Goal: Task Accomplishment & Management: Manage account settings

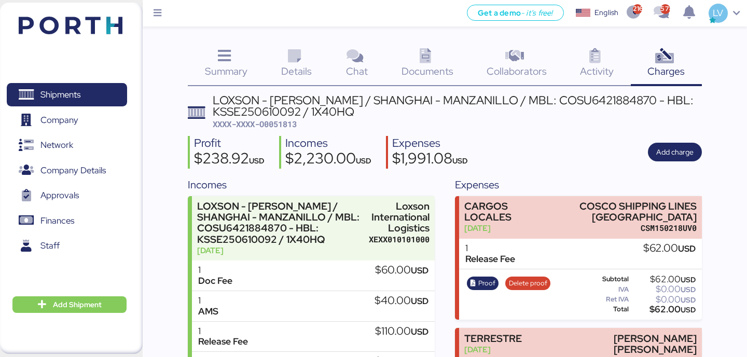
click at [89, 23] on img at bounding box center [71, 26] width 104 height 18
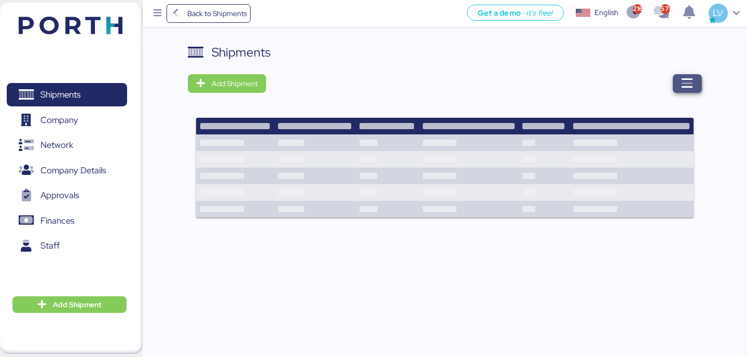
click at [698, 91] on span "button" at bounding box center [687, 83] width 29 height 19
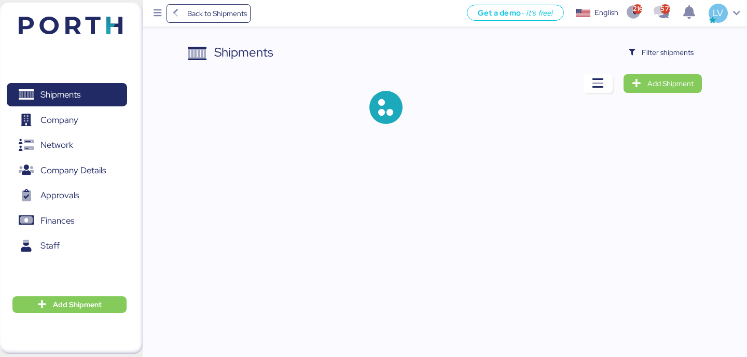
click at [655, 68] on div "Shipments Filter shipments Add Shipment" at bounding box center [445, 92] width 514 height 98
click at [655, 51] on span "Filter shipments" at bounding box center [668, 52] width 52 height 12
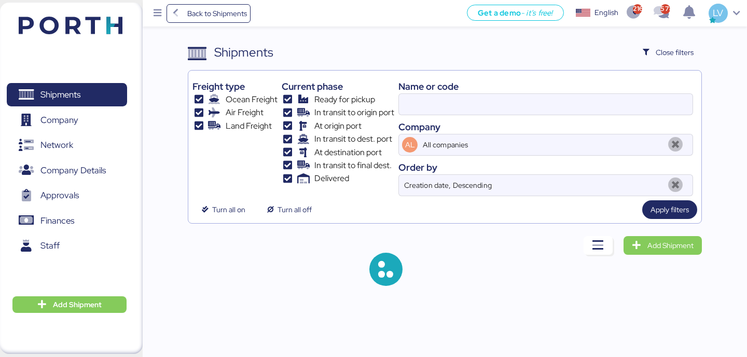
click at [588, 120] on div "Company" at bounding box center [545, 127] width 295 height 14
click at [588, 107] on input at bounding box center [546, 104] width 294 height 21
type input "52055"
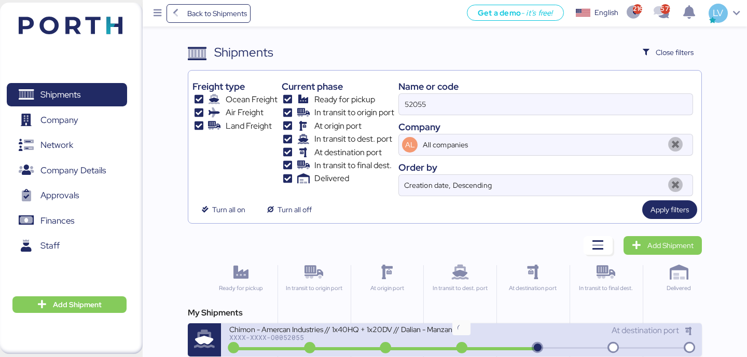
click at [454, 343] on icon at bounding box center [462, 347] width 50 height 11
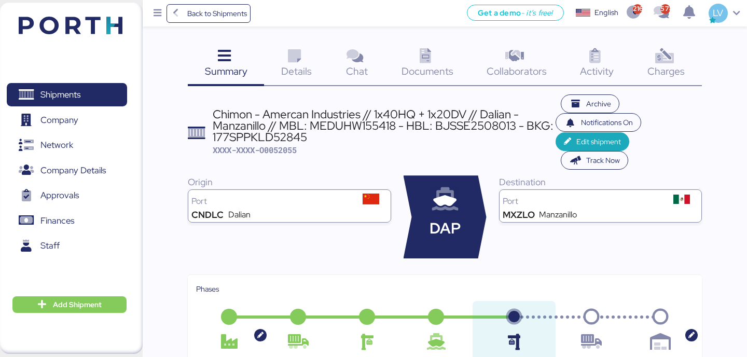
click at [276, 143] on div "Chimon - Amercan Industries // 1x40HQ + 1x20DV // Dalian - Manzanillo // MBL: M…" at bounding box center [384, 125] width 343 height 35
copy div "177SPPKLD52845"
click at [255, 15] on div "Get a demo - it’s free! Get a demo English Inglés English 2163 578 LV" at bounding box center [499, 13] width 496 height 26
click at [250, 15] on span "Back to Shipments" at bounding box center [209, 13] width 85 height 19
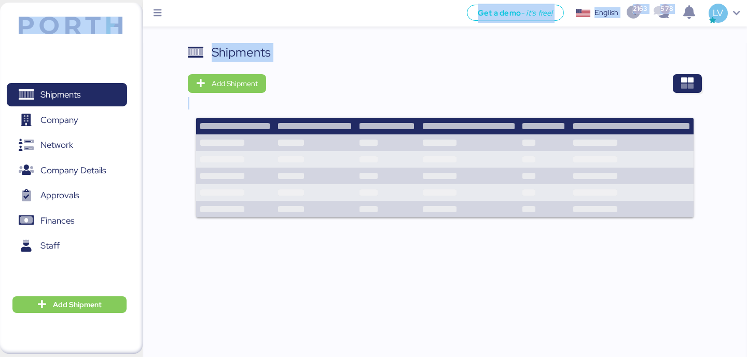
drag, startPoint x: 250, startPoint y: 15, endPoint x: 703, endPoint y: 104, distance: 461.5
click at [703, 104] on div "Get a demo - it’s free! Get a demo English Inglés English 2163 578 LV Shipments…" at bounding box center [373, 184] width 747 height 369
click at [690, 86] on icon "button" at bounding box center [687, 83] width 12 height 12
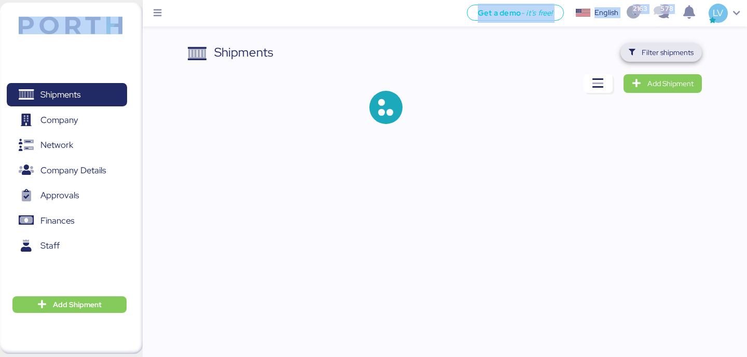
click at [671, 59] on span "Filter shipments" at bounding box center [660, 52] width 81 height 19
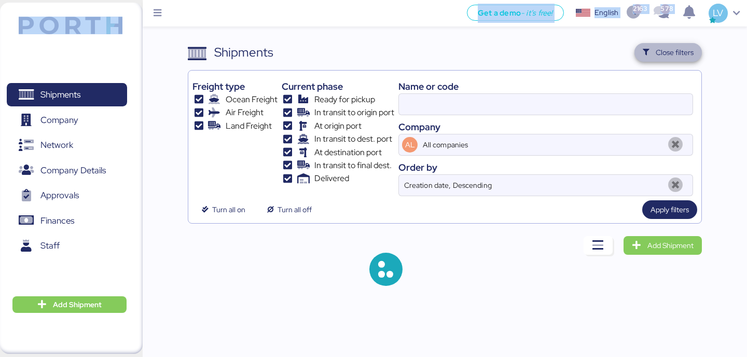
click at [670, 59] on span "Close filters" at bounding box center [668, 52] width 51 height 15
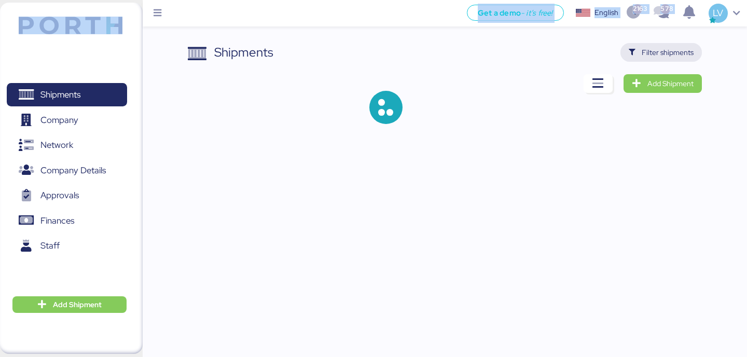
click at [680, 46] on span "Filter shipments" at bounding box center [668, 52] width 52 height 12
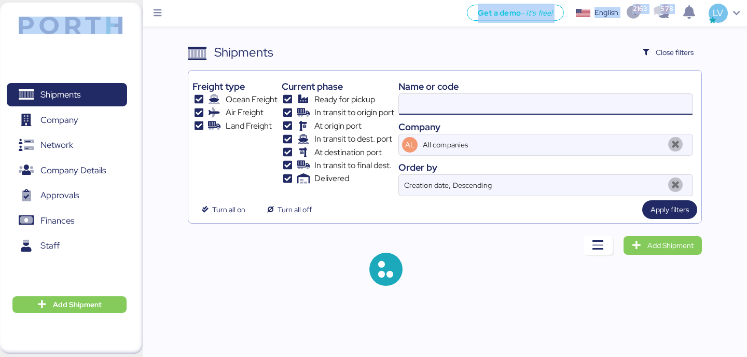
click at [540, 99] on input at bounding box center [546, 104] width 294 height 21
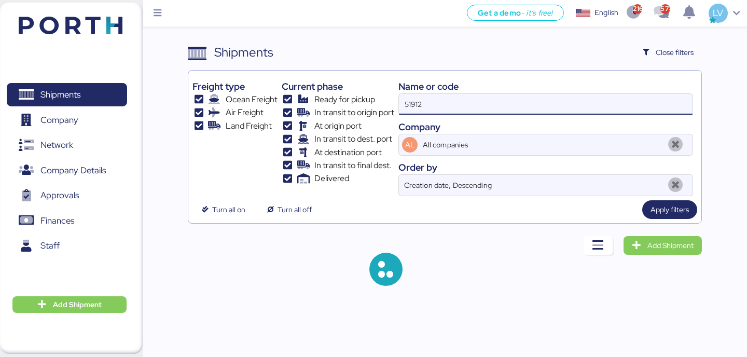
type input "51912"
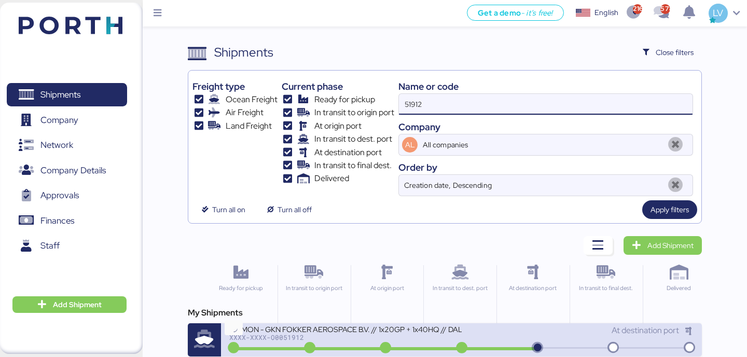
click at [250, 348] on icon at bounding box center [234, 347] width 50 height 11
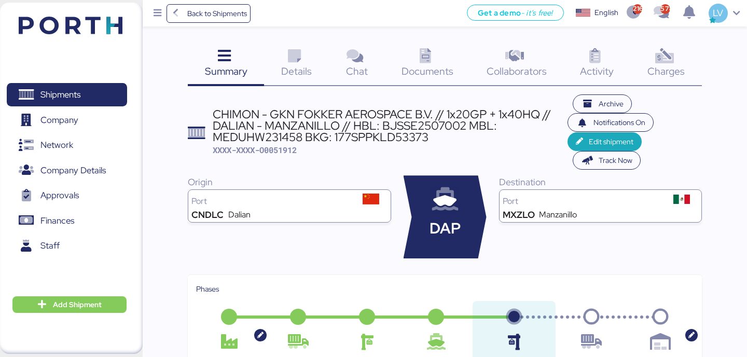
click at [400, 134] on div "CHIMON - GKN FOKKER AEROSPACE B.V. // 1x20GP + 1x40HQ // DALIAN - MANZANILLO //…" at bounding box center [390, 125] width 355 height 35
copy div "177SPPKLD53373"
click at [301, 55] on icon at bounding box center [294, 56] width 22 height 15
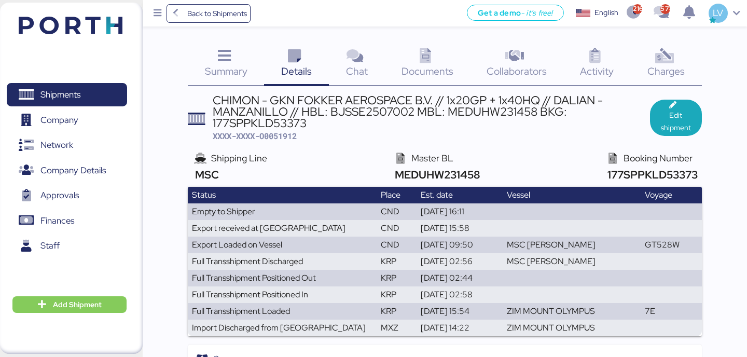
click at [211, 12] on span "Back to Shipments" at bounding box center [217, 13] width 60 height 12
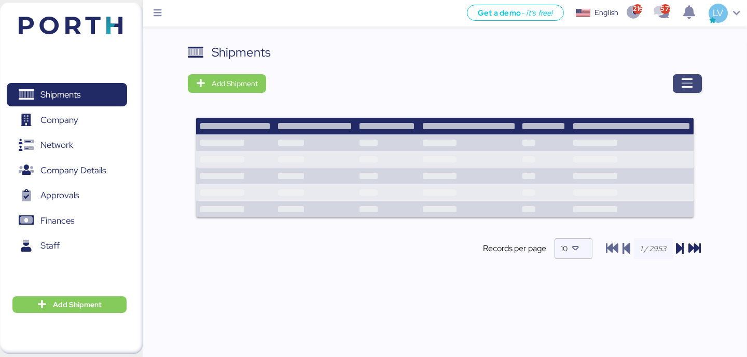
click at [702, 88] on div "Shipments Add Shipment Shipment Name YAMATO - NIDEG / NRT - GDL / YMM-AI-191 Re…" at bounding box center [445, 206] width 604 height 326
click at [693, 82] on icon "button" at bounding box center [687, 83] width 12 height 12
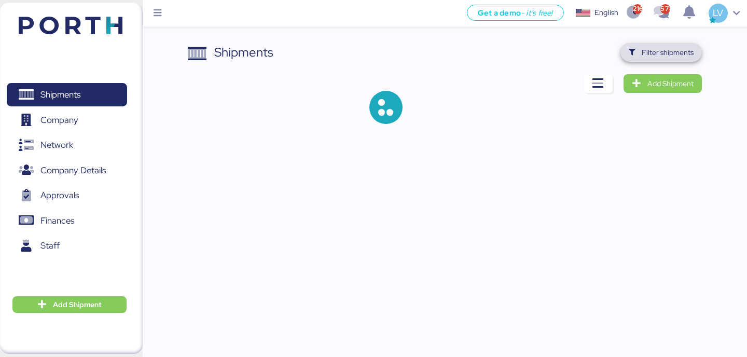
click at [669, 59] on span "Filter shipments" at bounding box center [661, 52] width 65 height 15
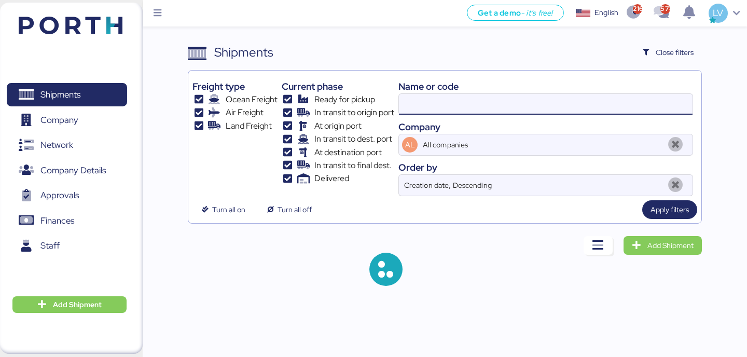
click at [571, 101] on input at bounding box center [546, 104] width 294 height 21
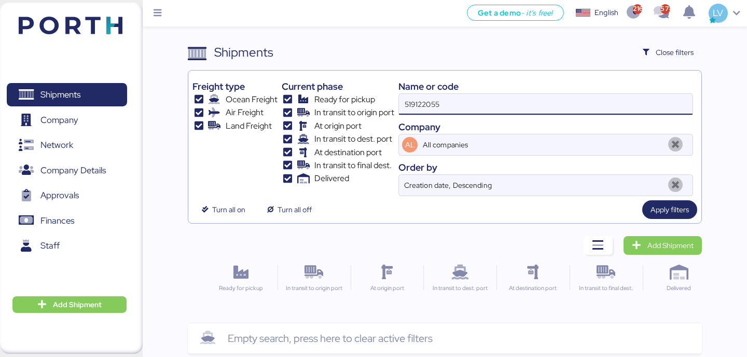
drag, startPoint x: 423, startPoint y: 106, endPoint x: 345, endPoint y: 105, distance: 77.8
click at [345, 105] on div "Freight type Ocean Freight Air Freight Land Freight Current phase Ready for pic…" at bounding box center [444, 135] width 504 height 121
type input "52055"
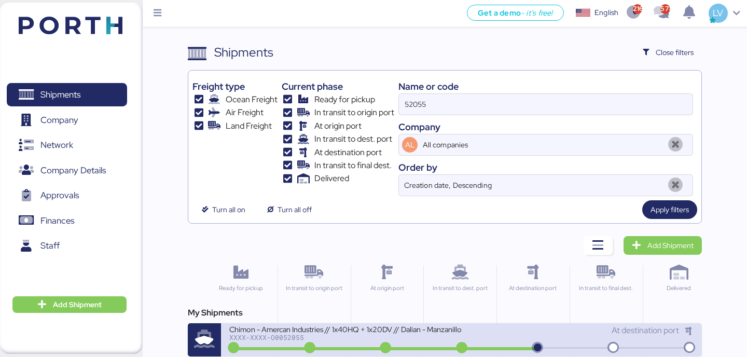
click at [293, 330] on div "Chimon - Amercan Industries // 1x40HQ + 1x20DV // Dalian - Manzanillo // MBL: M…" at bounding box center [345, 328] width 232 height 9
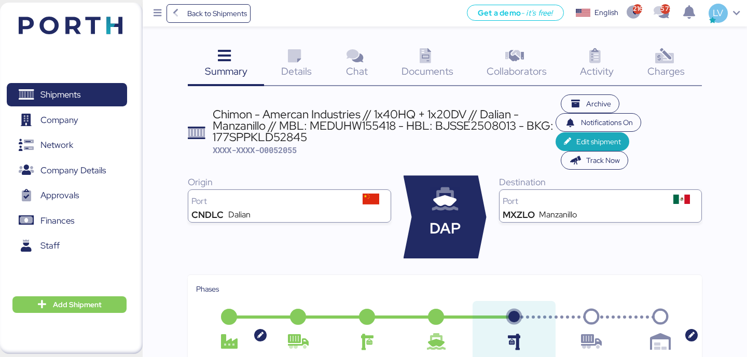
click at [297, 70] on span "Details" at bounding box center [296, 70] width 31 height 13
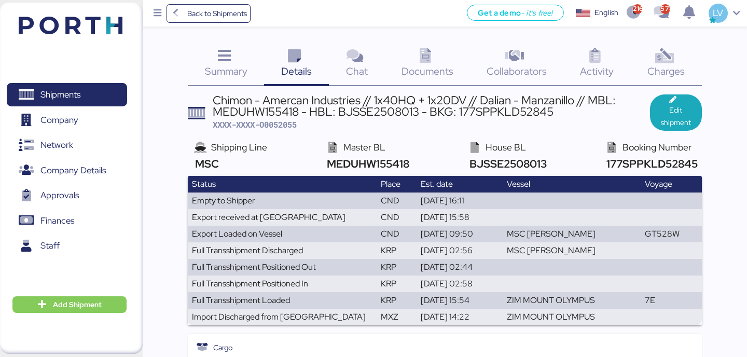
click at [50, 30] on img at bounding box center [71, 26] width 104 height 18
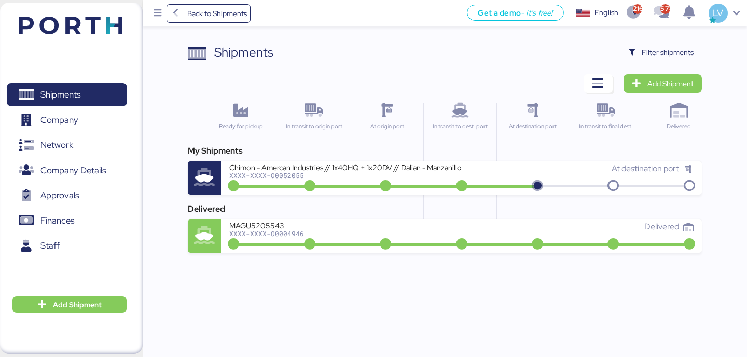
click at [702, 56] on div "Shipments Clear Filters Filter shipments Add Shipment Ready for pickup In trans…" at bounding box center [373, 126] width 747 height 253
click at [679, 50] on span "Filter shipments" at bounding box center [668, 52] width 52 height 12
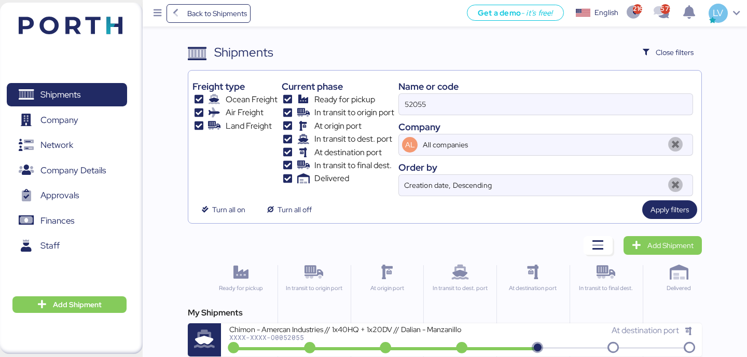
click at [599, 89] on div "Name or code" at bounding box center [545, 86] width 295 height 14
click at [599, 96] on input "52055" at bounding box center [546, 104] width 294 height 21
paste input "TYOFD9212900"
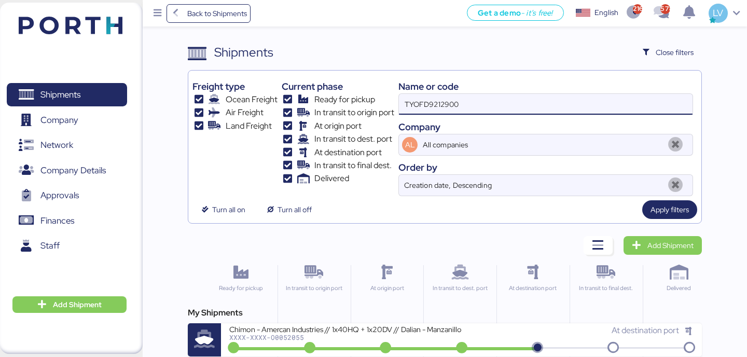
type input "TYOFD9212900"
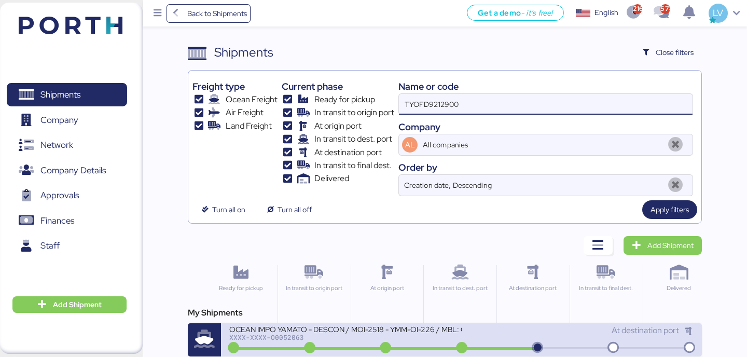
click at [313, 335] on div "XXXX-XXXX-O0052063" at bounding box center [345, 337] width 232 height 7
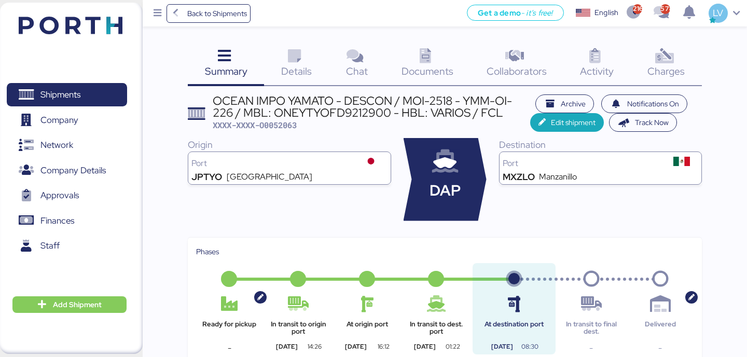
scroll to position [11, 0]
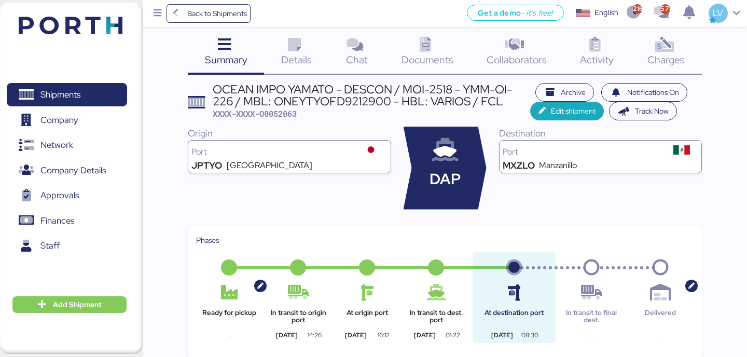
click at [670, 72] on div "Charges 0" at bounding box center [666, 53] width 71 height 43
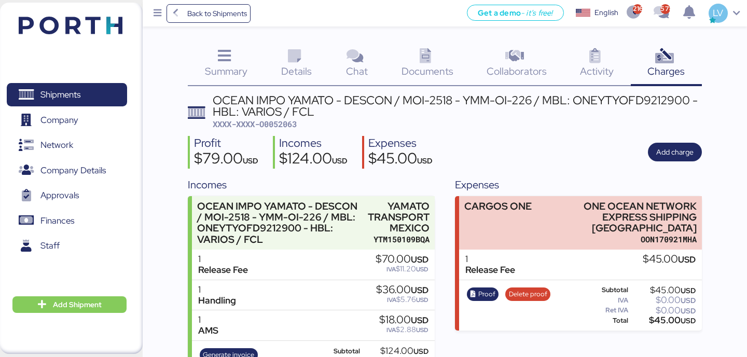
click at [291, 131] on div "OCEAN IMPO YAMATO - DESCON / MOI-2518 - YMM-OI-226 / MBL: ONEYTYOFD9212900 - HB…" at bounding box center [445, 242] width 514 height 297
click at [285, 122] on span "XXXX-XXXX-O0052063" at bounding box center [255, 124] width 84 height 10
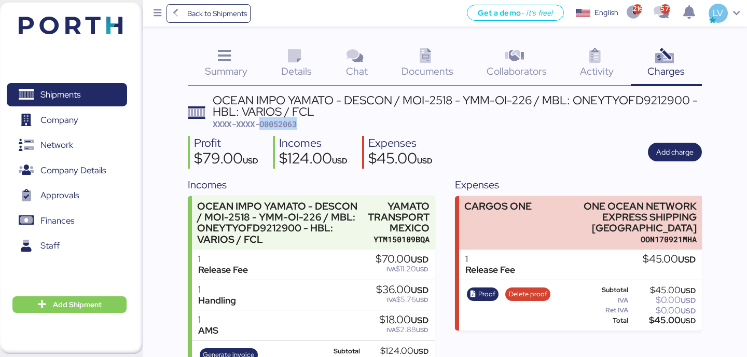
click at [285, 122] on span "XXXX-XXXX-O0052063" at bounding box center [255, 124] width 84 height 10
copy span "O0052063"
click at [229, 3] on div "Back to Shipments Get a demo - it’s free! Get a demo English Inglés English 216…" at bounding box center [445, 13] width 604 height 26
click at [223, 21] on span "Back to Shipments" at bounding box center [208, 13] width 77 height 19
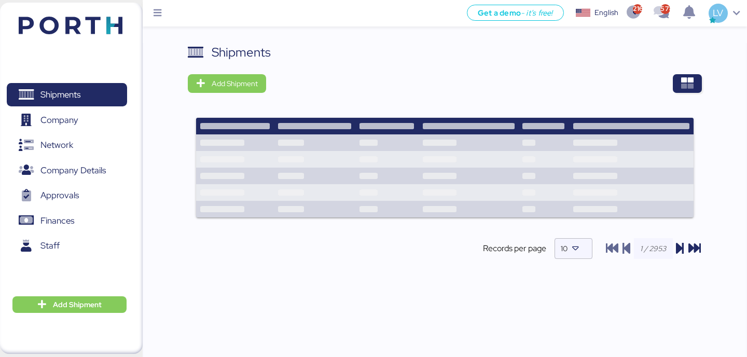
click at [668, 91] on div at bounding box center [487, 83] width 428 height 19
click at [669, 91] on div at bounding box center [487, 83] width 428 height 19
click at [679, 83] on span "button" at bounding box center [687, 83] width 29 height 19
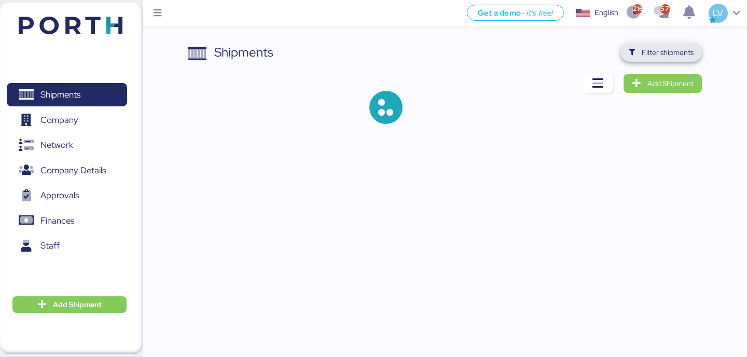
click at [668, 60] on span "Filter shipments" at bounding box center [660, 52] width 81 height 19
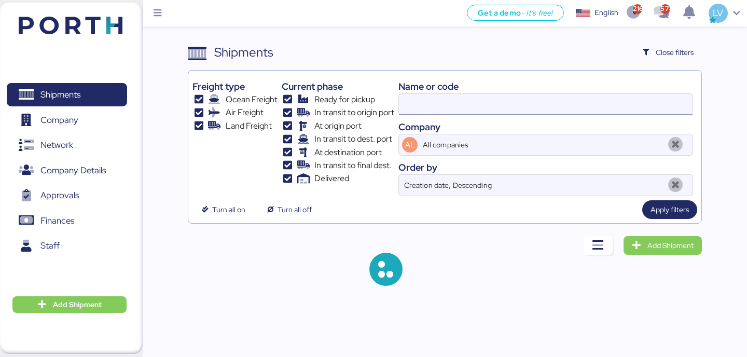
click at [574, 97] on input at bounding box center [546, 104] width 294 height 21
paste input "O0051938"
type input "O0051938"
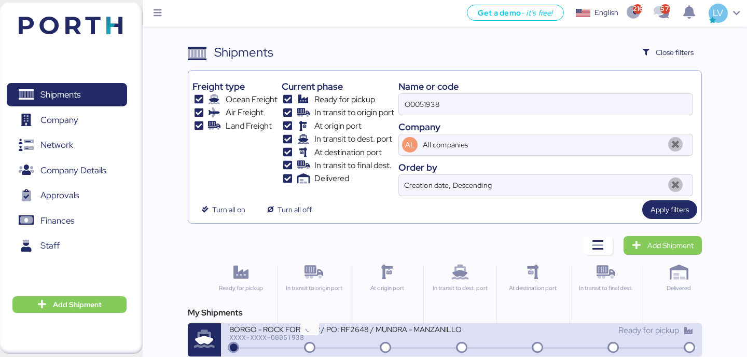
click at [323, 349] on icon at bounding box center [310, 347] width 50 height 11
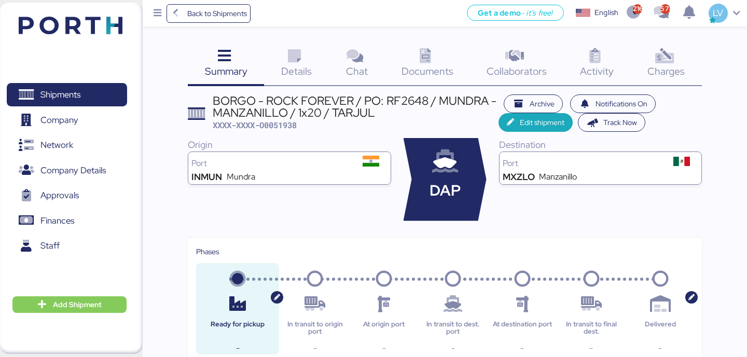
click at [670, 78] on div "Charges 0" at bounding box center [666, 64] width 71 height 43
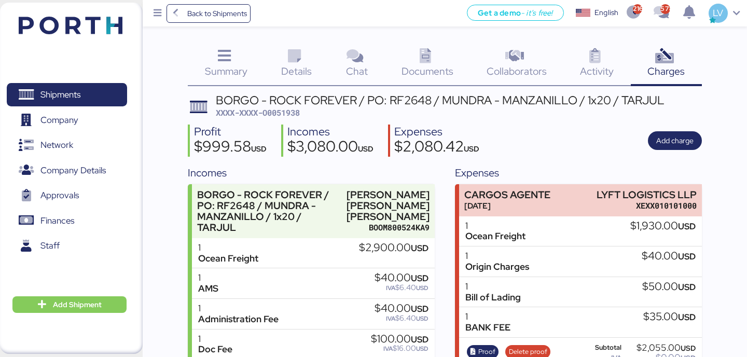
click at [455, 74] on div "Documents 0" at bounding box center [427, 64] width 85 height 43
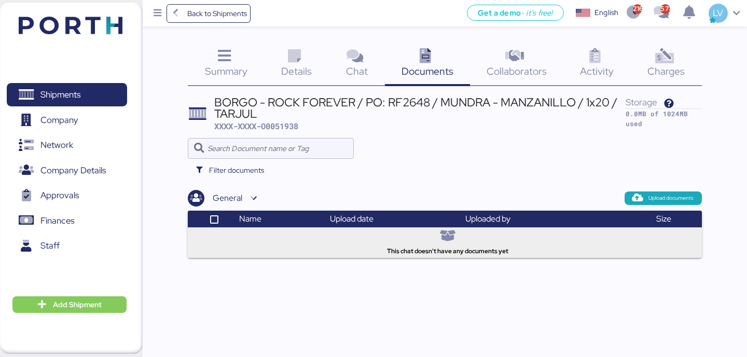
click at [664, 61] on icon at bounding box center [664, 56] width 22 height 15
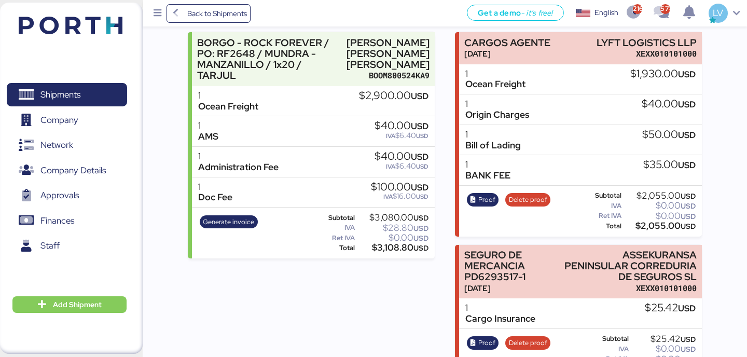
scroll to position [183, 0]
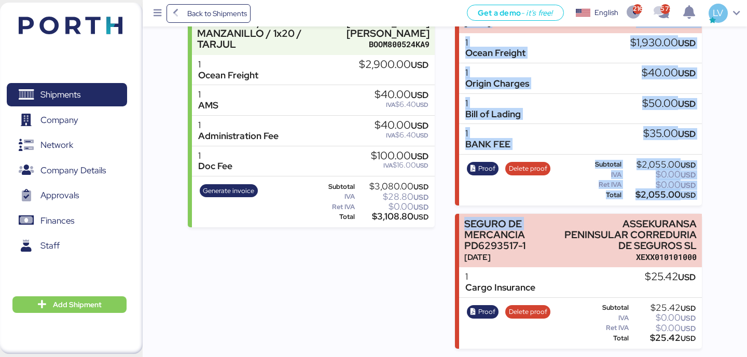
drag, startPoint x: 463, startPoint y: 235, endPoint x: 427, endPoint y: 238, distance: 35.4
click at [427, 238] on div "Incomes BORGO - ROCK FOREVER / PO: RF2648 / MUNDRA - MANZANILLO / 1x20 / TARJUL…" at bounding box center [445, 165] width 514 height 366
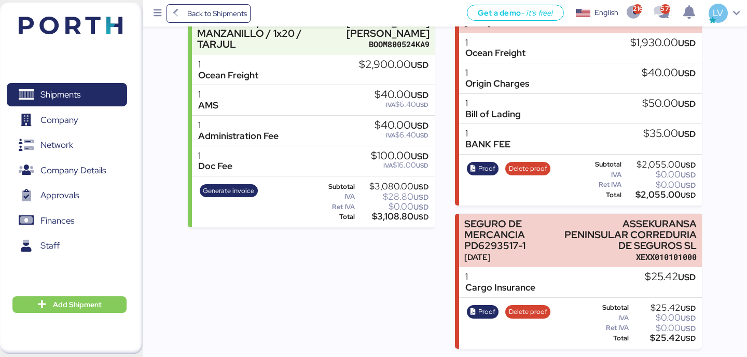
click at [448, 258] on div "Incomes BORGO - ROCK FOREVER / PO: RF2648 / MUNDRA - MANZANILLO / 1x20 / TARJUL…" at bounding box center [445, 165] width 514 height 366
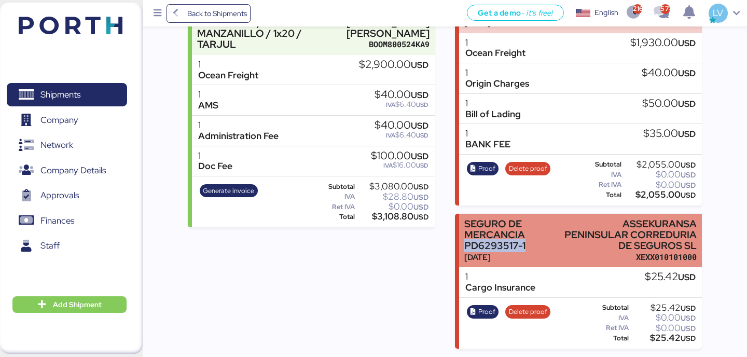
copy div "PD6293517-1"
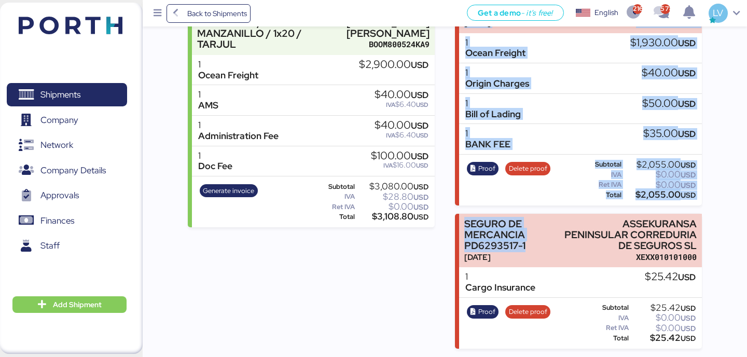
drag, startPoint x: 532, startPoint y: 242, endPoint x: 404, endPoint y: 305, distance: 142.2
click at [404, 305] on div "Incomes BORGO - ROCK FOREVER / PO: RF2648 / MUNDRA - MANZANILLO / 1x20 / TARJUL…" at bounding box center [445, 165] width 514 height 366
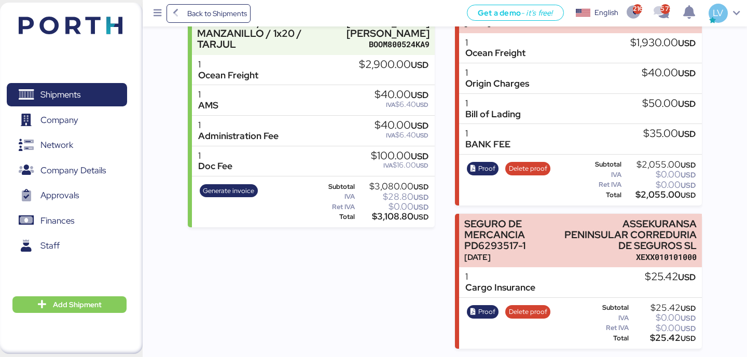
click at [403, 304] on div "Incomes BORGO - ROCK FOREVER / PO: RF2648 / MUNDRA - MANZANILLO / 1x20 / TARJUL…" at bounding box center [311, 165] width 246 height 366
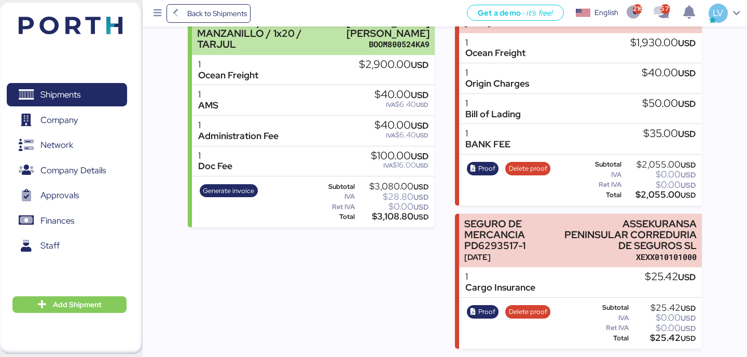
click at [337, 40] on div "BORGO - ROCK FOREVER / PO: RF2648 / MUNDRA - MANZANILLO / 1x20 / TARJUL" at bounding box center [267, 28] width 140 height 44
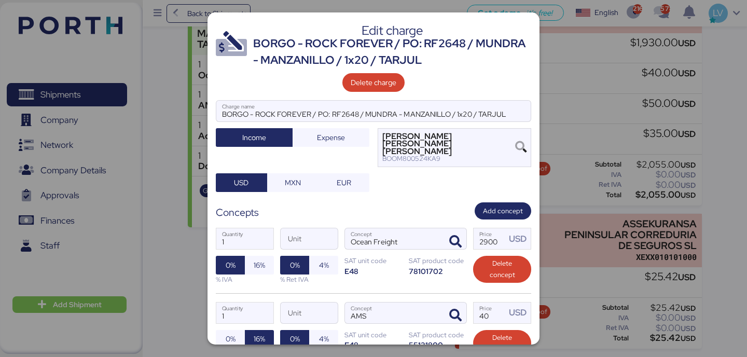
scroll to position [244, 0]
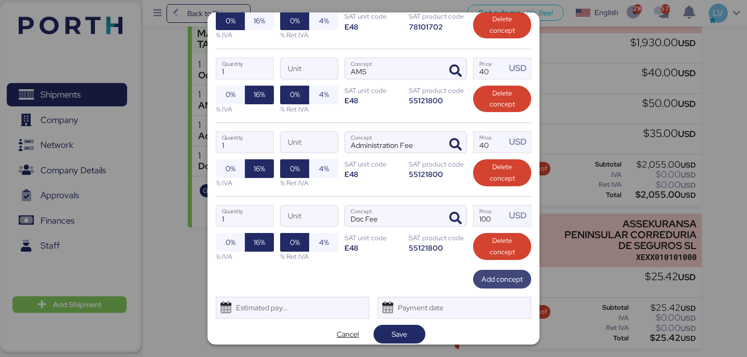
click at [490, 273] on span "Add concept" at bounding box center [501, 279] width 41 height 12
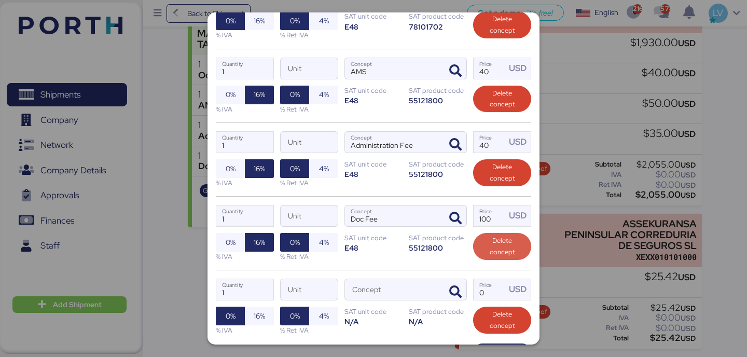
scroll to position [318, 0]
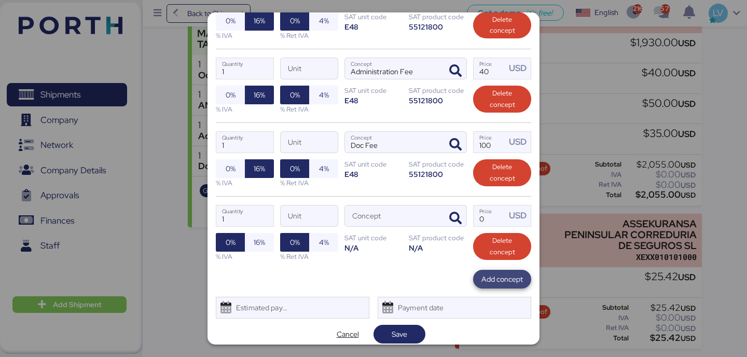
click at [499, 279] on span "Add concept" at bounding box center [502, 279] width 58 height 19
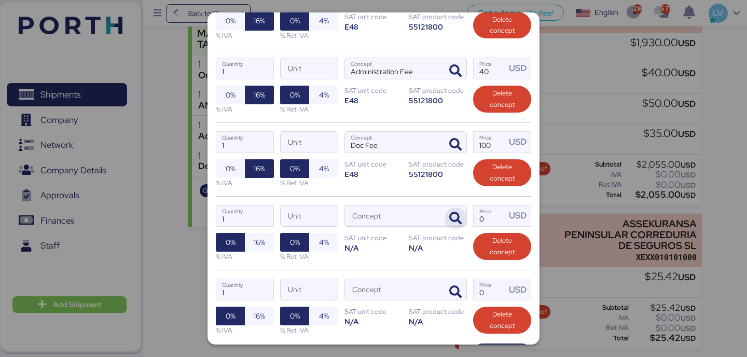
click at [455, 212] on icon "button" at bounding box center [455, 218] width 12 height 12
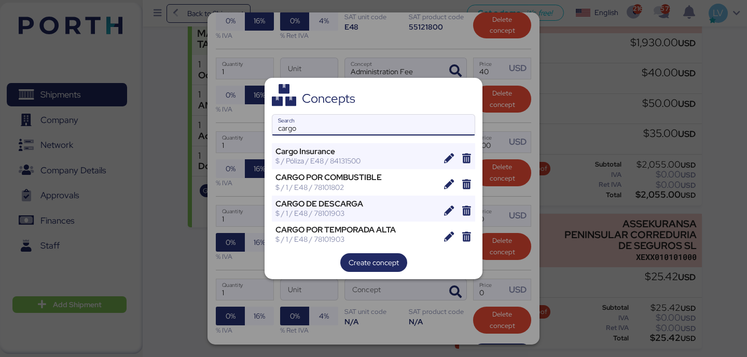
type input "cargo"
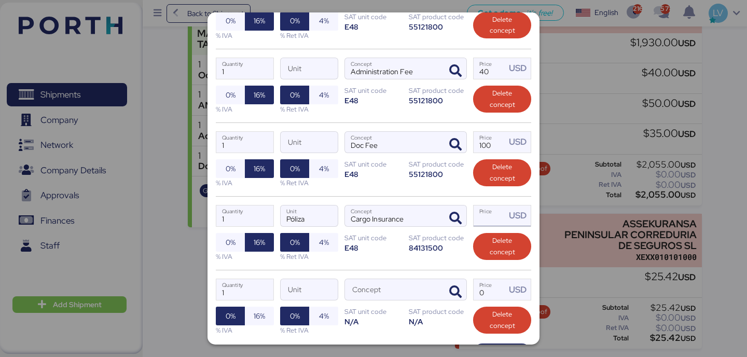
click at [488, 206] on input "Price USD" at bounding box center [490, 215] width 32 height 21
type input "75"
click at [461, 286] on icon "button" at bounding box center [455, 292] width 12 height 12
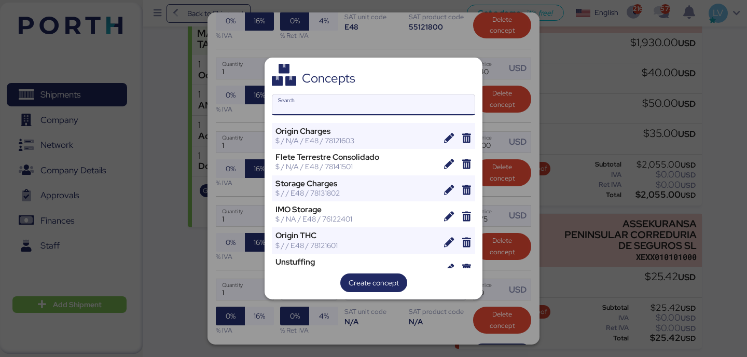
click at [331, 98] on input "Search" at bounding box center [373, 104] width 202 height 21
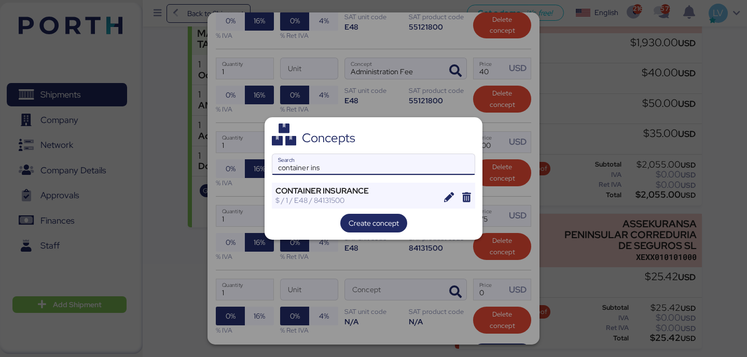
type input "container ins"
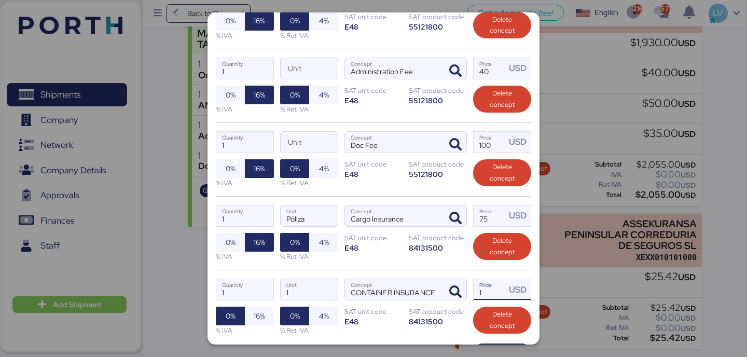
click at [491, 280] on input "1" at bounding box center [490, 289] width 32 height 21
type input "30"
click at [270, 307] on span "16%" at bounding box center [259, 316] width 29 height 19
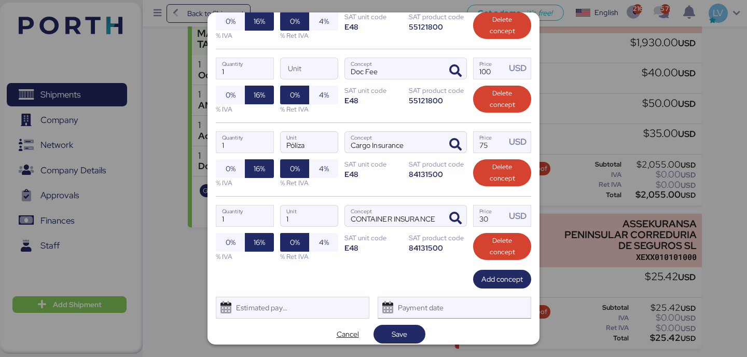
click at [418, 310] on div "Payment date" at bounding box center [422, 307] width 62 height 21
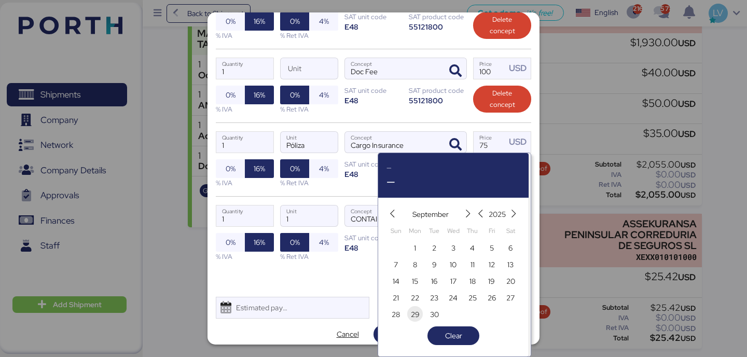
click at [415, 320] on div "31 1 2 3 4 5 6 7 8 9 10 11 12 13 14 15 16 17 18 19 20 21 22 23 24 25 26 27 28 2…" at bounding box center [453, 289] width 134 height 100
click at [358, 271] on div "Add concept" at bounding box center [373, 279] width 315 height 19
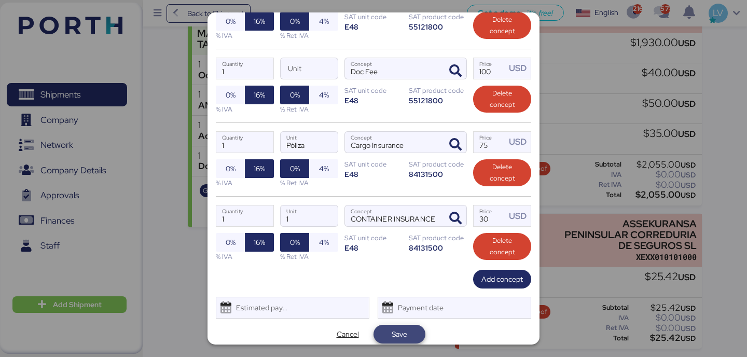
click at [401, 331] on span "Save" at bounding box center [400, 334] width 16 height 12
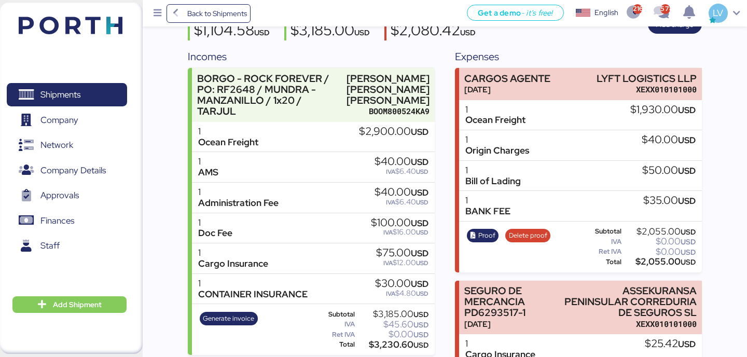
scroll to position [0, 0]
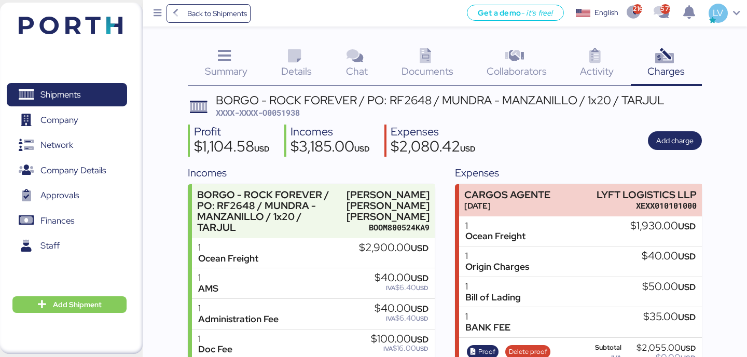
click at [294, 109] on span "XXXX-XXXX-O0051938" at bounding box center [258, 112] width 84 height 10
copy span "O0051938"
click at [200, 12] on span "Back to Shipments" at bounding box center [217, 13] width 60 height 12
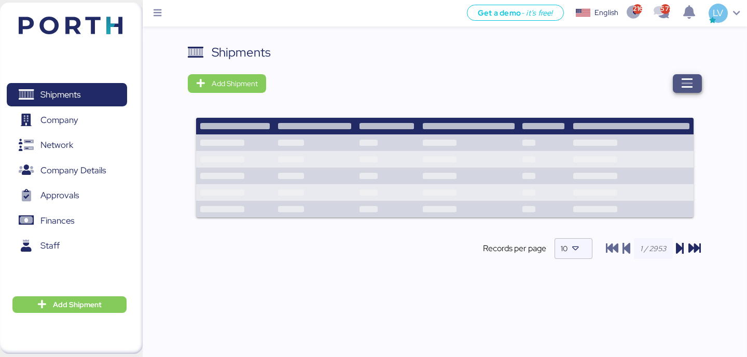
click at [690, 86] on icon "button" at bounding box center [687, 83] width 12 height 12
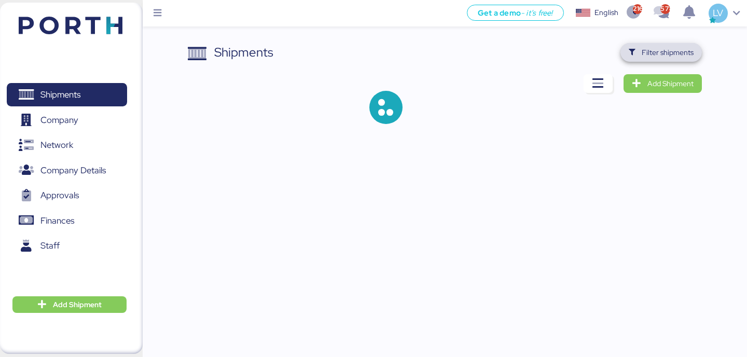
click at [679, 54] on span "Filter shipments" at bounding box center [668, 52] width 52 height 12
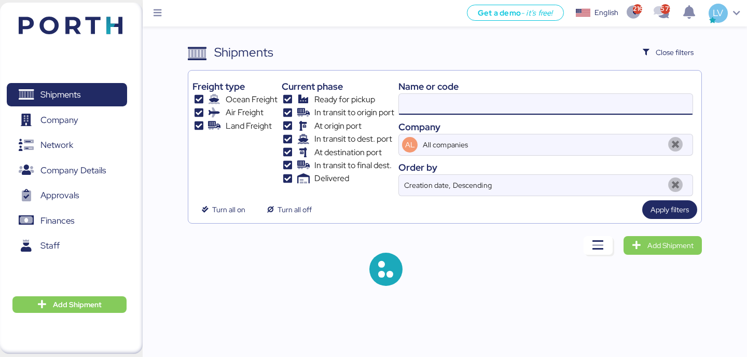
click at [545, 94] on input at bounding box center [546, 104] width 294 height 21
paste input "O0052063"
type input "O0052063"
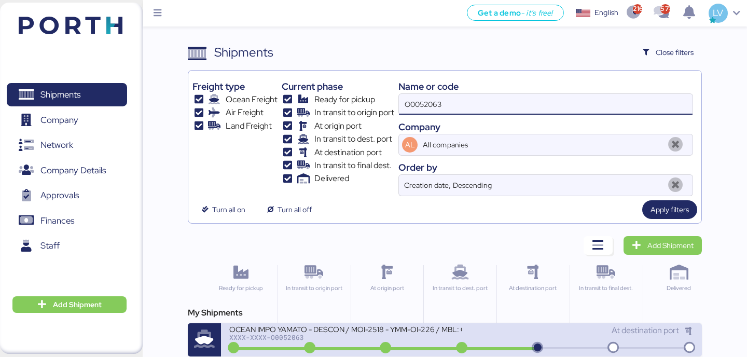
click at [336, 332] on div "OCEAN IMPO YAMATO - DESCON / MOI-2518 - YMM-OI-226 / MBL: ONEYTYOFD9212900 - HB…" at bounding box center [345, 328] width 232 height 9
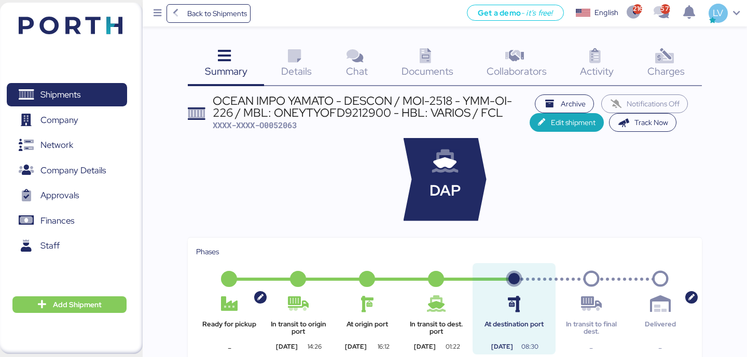
click at [669, 58] on icon at bounding box center [664, 56] width 22 height 15
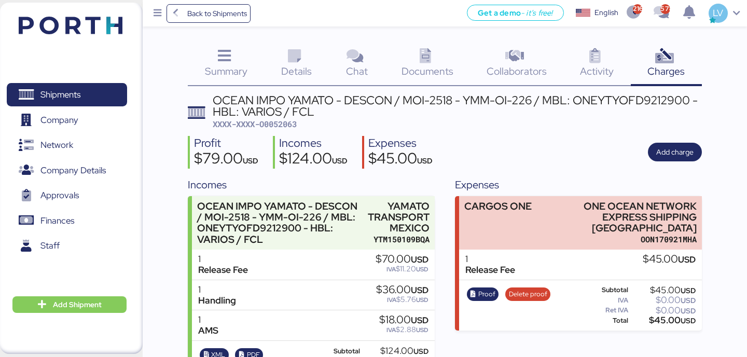
click at [451, 59] on div "Documents 0" at bounding box center [427, 64] width 85 height 43
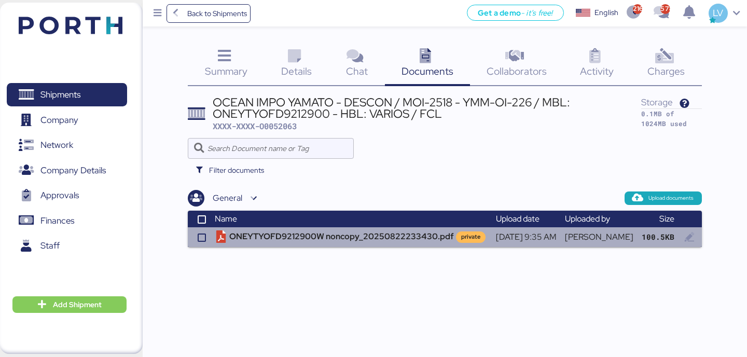
click at [398, 236] on td "ONEYTYOFD9212900W noncopy_20250822233430.pdf private" at bounding box center [351, 237] width 281 height 20
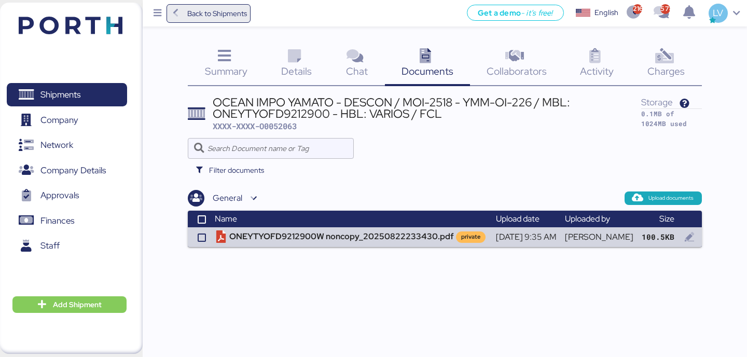
click at [192, 7] on span "Back to Shipments" at bounding box center [208, 13] width 77 height 19
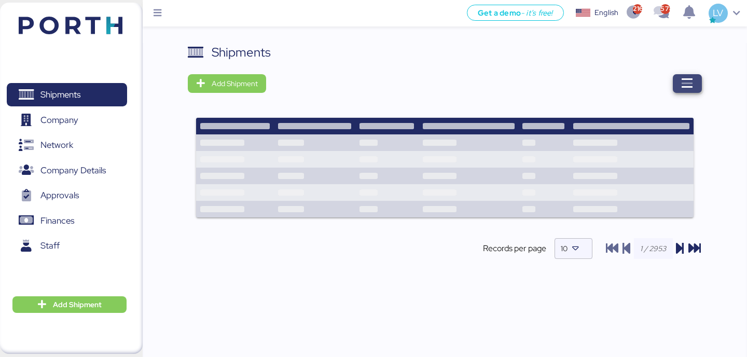
click at [690, 79] on icon "button" at bounding box center [687, 83] width 12 height 12
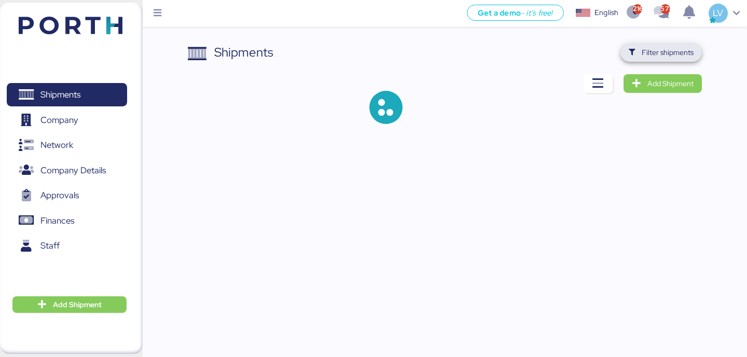
click at [659, 52] on span "Filter shipments" at bounding box center [668, 52] width 52 height 12
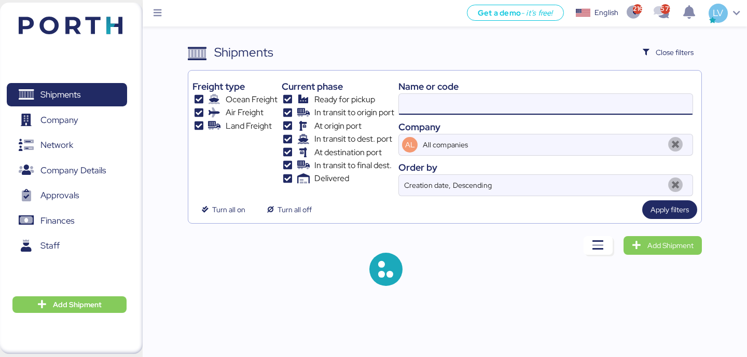
click at [538, 110] on input at bounding box center [546, 104] width 294 height 21
paste input "O0052061"
type input "O0052061"
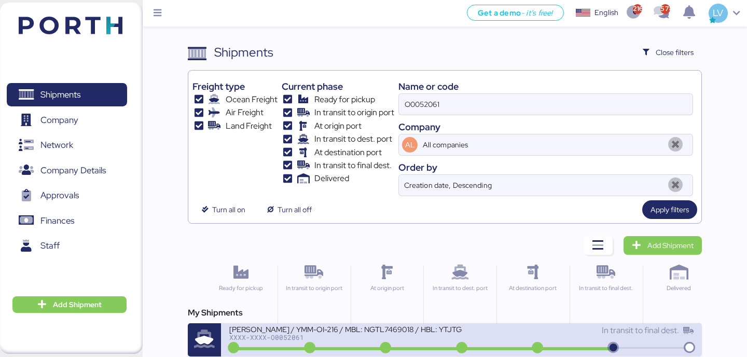
click at [460, 333] on div "[PERSON_NAME] / YMM-OI-216 / MBL: NGTL7469018 / HBL: YTJTGI100028 / LCL" at bounding box center [345, 328] width 232 height 9
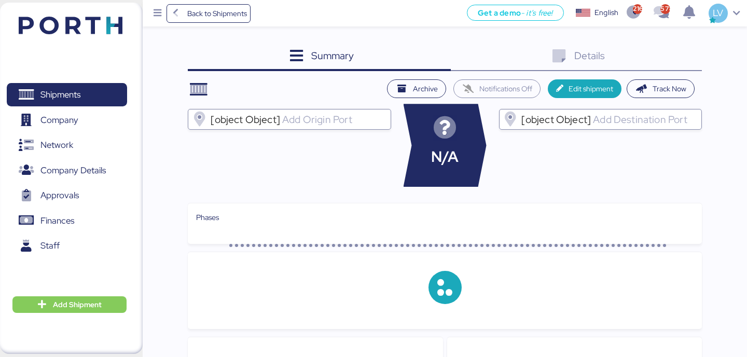
click at [652, 64] on div "Details 0" at bounding box center [576, 57] width 251 height 28
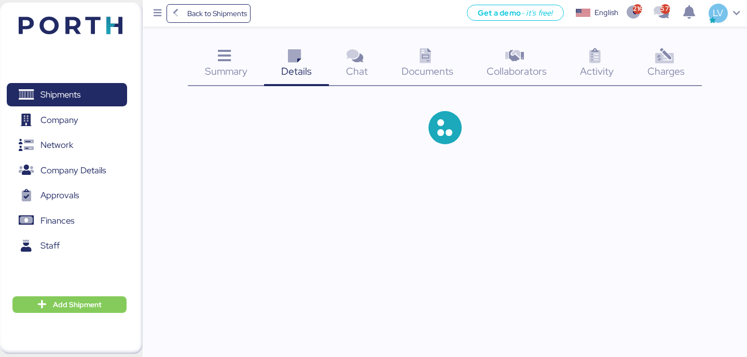
click at [652, 64] on div "Summary 0 Details 0 Chat 0 Documents 0 Collaborators 0 Activity 0 Charges 0" at bounding box center [445, 64] width 514 height 43
click at [652, 64] on span "Charges" at bounding box center [665, 70] width 37 height 13
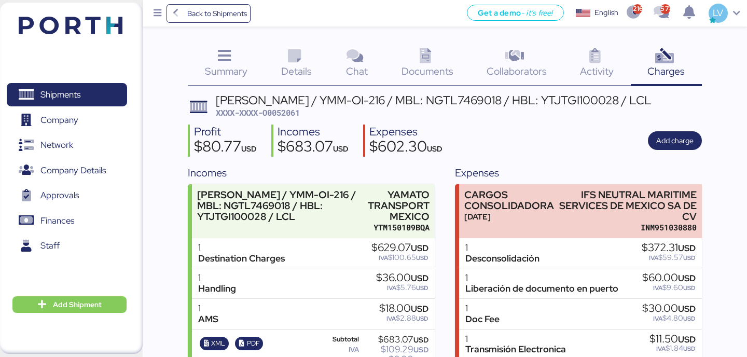
click at [428, 35] on div "Summary 0 Details 0 Chat 0 Documents 0 Collaborators 0 Activity 0 Charges 0 YAM…" at bounding box center [373, 301] width 747 height 603
click at [428, 73] on span "Documents" at bounding box center [427, 70] width 52 height 13
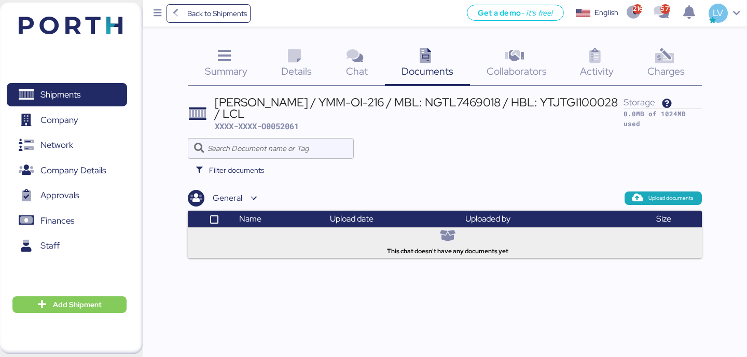
click at [271, 129] on span "XXXX-XXXX-O0052061" at bounding box center [257, 126] width 84 height 10
copy span "O0052061"
click at [686, 52] on div "Charges 0" at bounding box center [666, 64] width 71 height 43
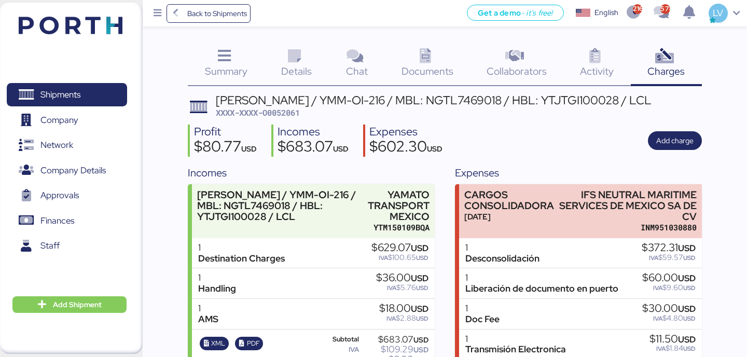
click at [284, 114] on span "XXXX-XXXX-O0052061" at bounding box center [258, 112] width 84 height 10
copy span "O0052061"
click at [243, 19] on span "Back to Shipments" at bounding box center [208, 13] width 77 height 19
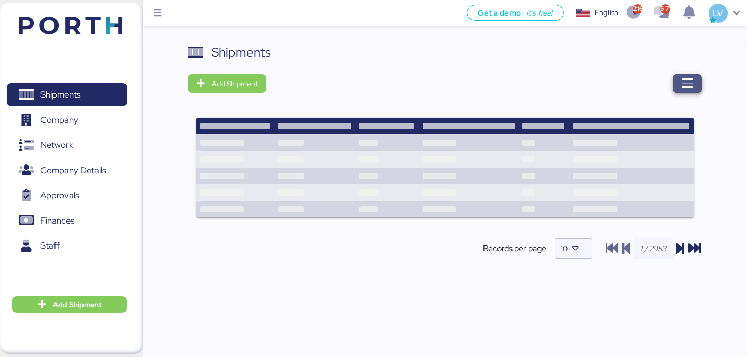
click at [685, 81] on icon "button" at bounding box center [687, 83] width 12 height 12
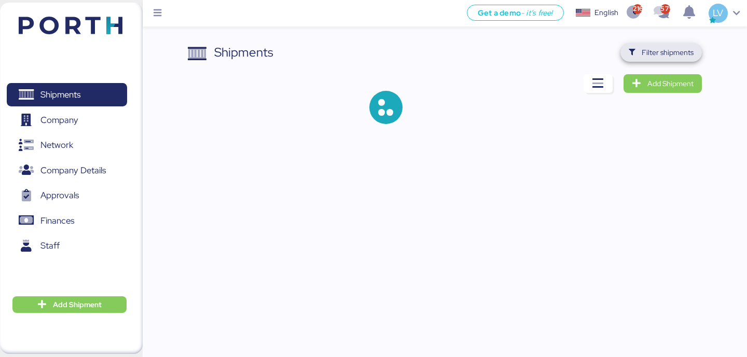
click at [686, 54] on span "Filter shipments" at bounding box center [668, 52] width 52 height 12
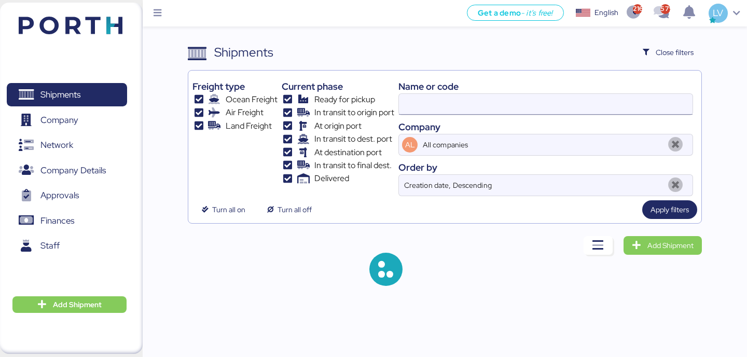
click at [569, 106] on input at bounding box center [546, 104] width 294 height 21
paste input "O0051842"
type input "O0051842"
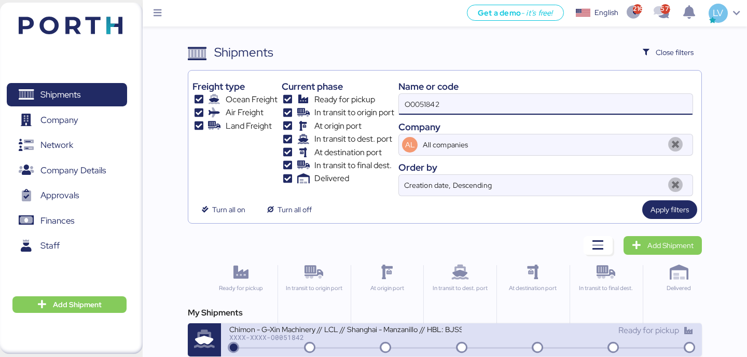
click at [320, 333] on div "Chimon - G-Xin Machinery // LCL // Shanghai - Manzanillo // HBL: BJSSE2506015 /…" at bounding box center [345, 328] width 232 height 9
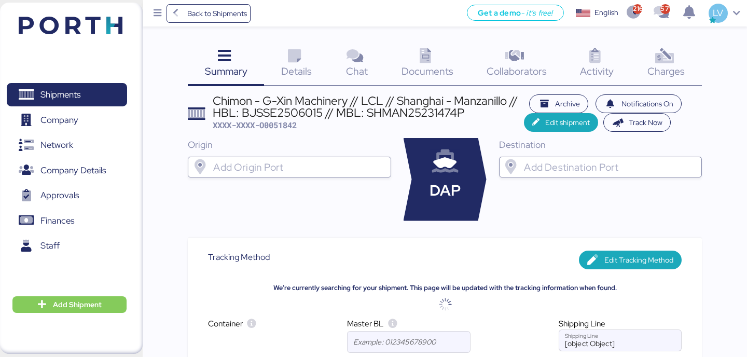
click at [659, 64] on icon at bounding box center [664, 56] width 22 height 15
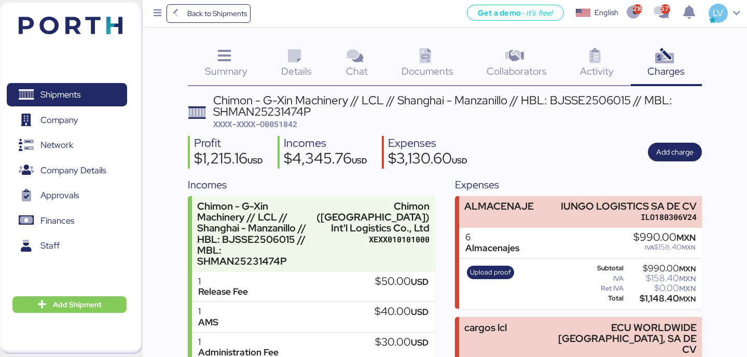
click at [694, 137] on div "Profit $1,215.16 USD Incomes $4,345.76 USD Expenses $3,130.60 USD Add charge" at bounding box center [445, 152] width 514 height 33
click at [686, 148] on span "Add charge" at bounding box center [674, 152] width 37 height 12
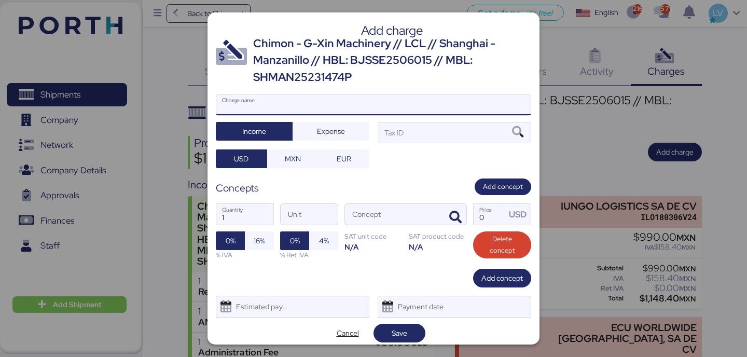
click at [486, 108] on input "Charge name" at bounding box center [373, 104] width 314 height 21
type input "TERRESTRE"
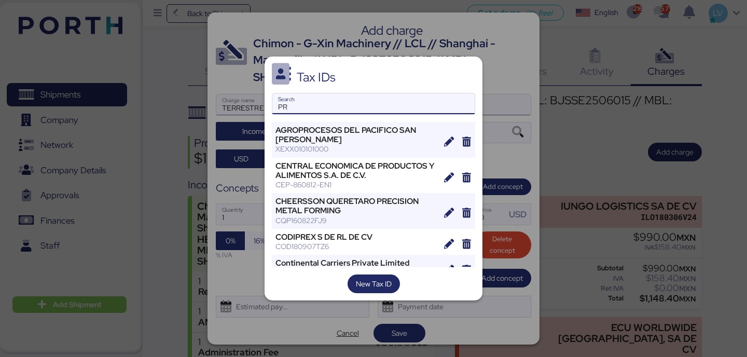
type input "P"
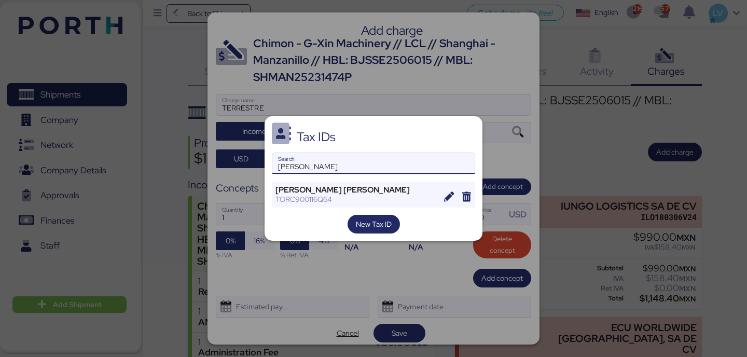
type input "[PERSON_NAME]"
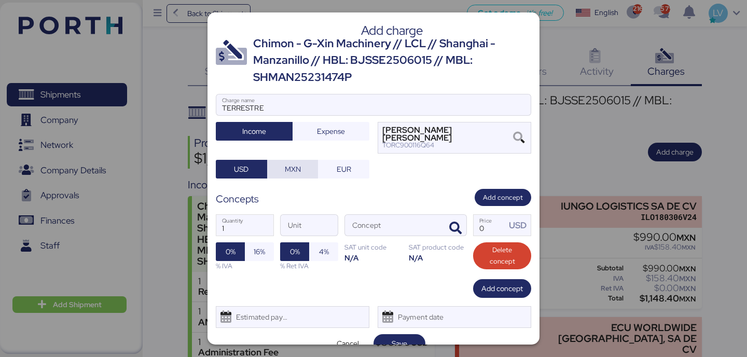
click at [298, 165] on span "MXN" at bounding box center [293, 169] width 16 height 12
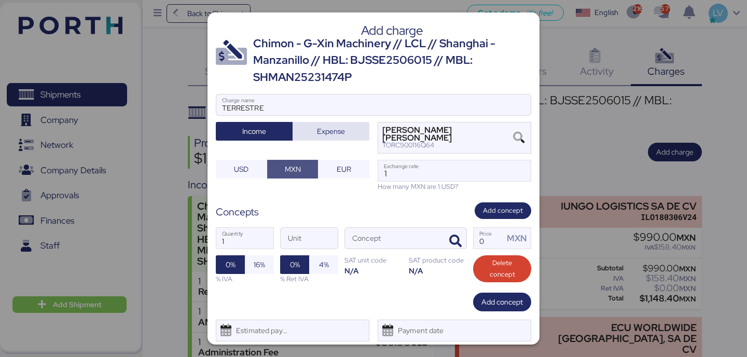
click at [323, 135] on span "Expense" at bounding box center [331, 131] width 28 height 12
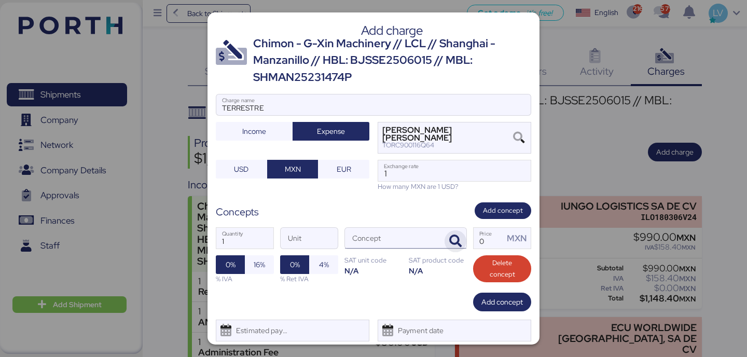
click at [461, 233] on span "button" at bounding box center [456, 241] width 22 height 22
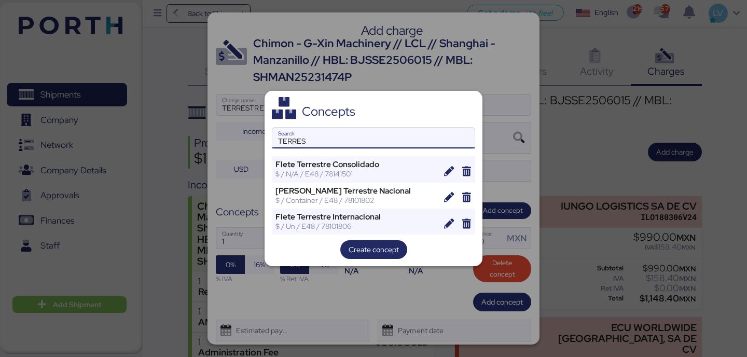
type input "TERRES"
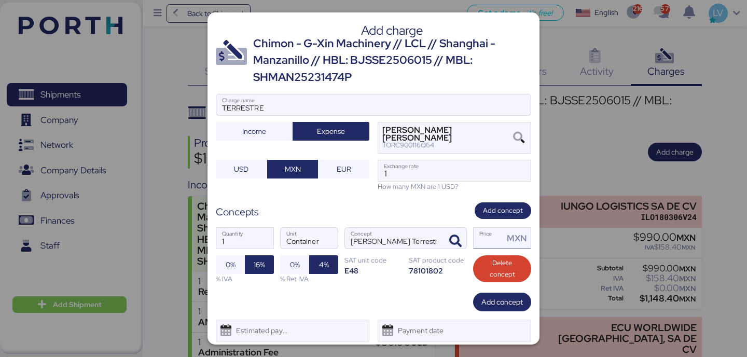
click at [487, 245] on input "Price MXN" at bounding box center [489, 238] width 30 height 21
paste input "40000.00"
type input "40000"
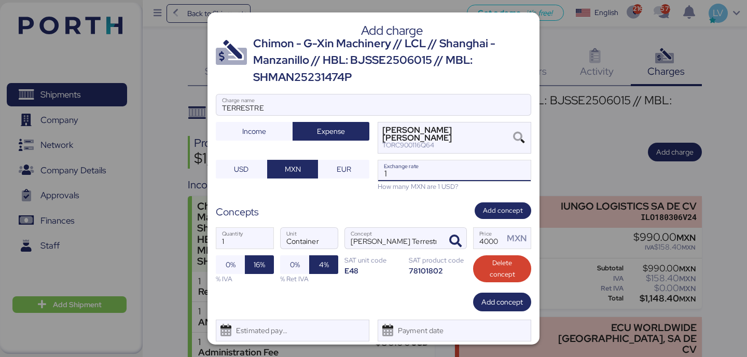
click at [472, 177] on input "1" at bounding box center [454, 170] width 153 height 21
click at [473, 177] on input "1" at bounding box center [454, 170] width 153 height 21
click at [473, 176] on input "1" at bounding box center [454, 170] width 153 height 21
paste input "8.6615"
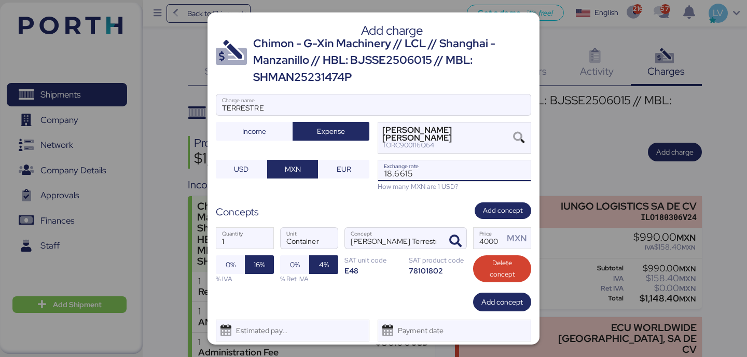
type input "18.6615"
click at [416, 201] on div "Add charge Chimon - G-Xin Machinery // LCL // Shanghai - Manzanillo // HBL: BJS…" at bounding box center [373, 178] width 332 height 332
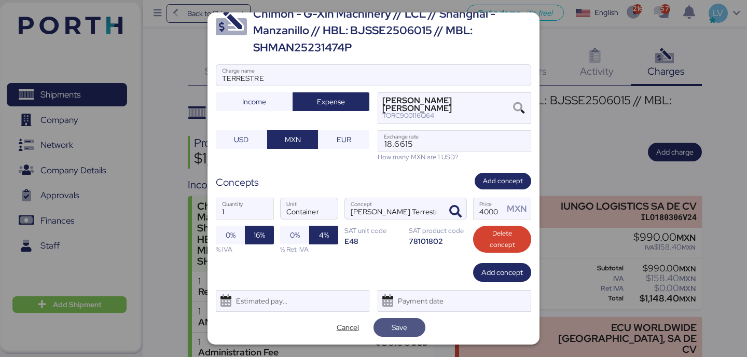
click at [411, 328] on span "Save" at bounding box center [399, 327] width 35 height 15
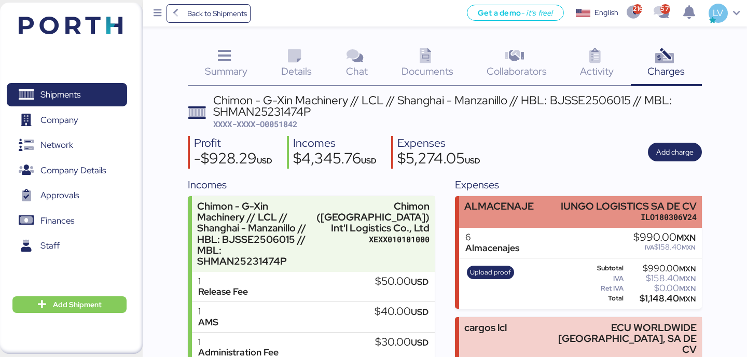
scroll to position [452, 0]
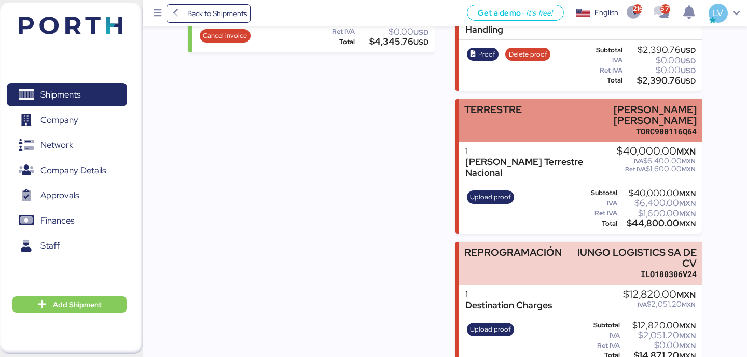
click at [534, 99] on div "TERRESTRE [PERSON_NAME] [PERSON_NAME] TORC900116Q64" at bounding box center [580, 120] width 242 height 43
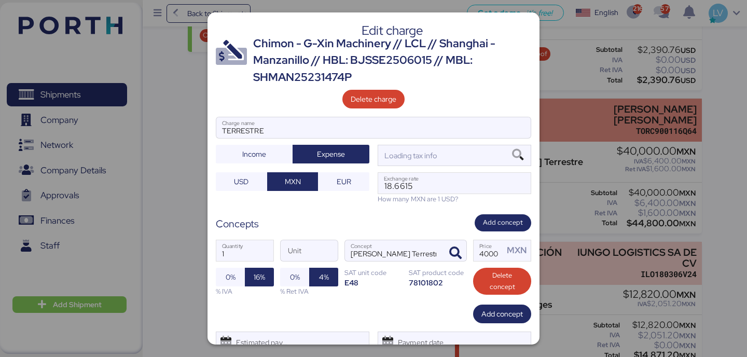
scroll to position [0, 0]
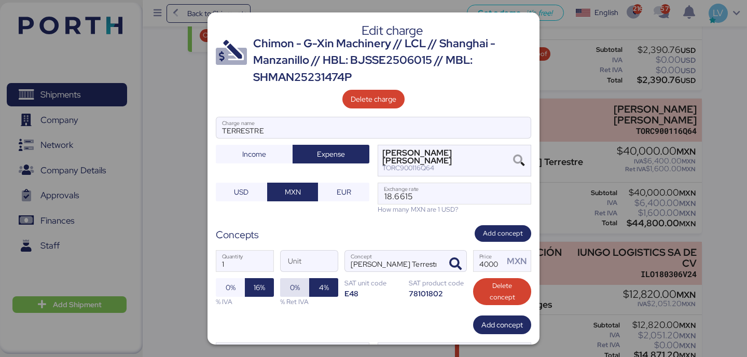
click at [295, 288] on span "0%" at bounding box center [295, 287] width 10 height 12
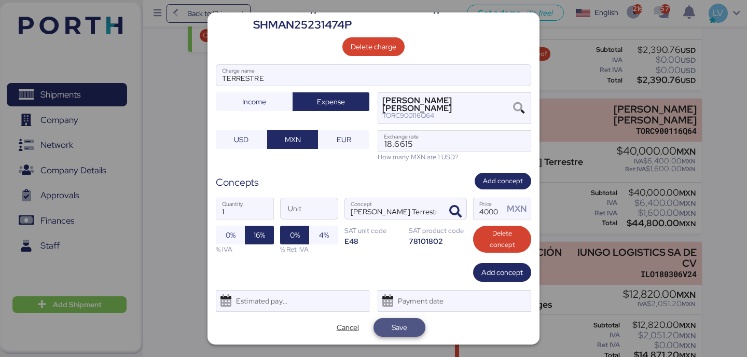
click at [412, 329] on span "Save" at bounding box center [399, 327] width 35 height 15
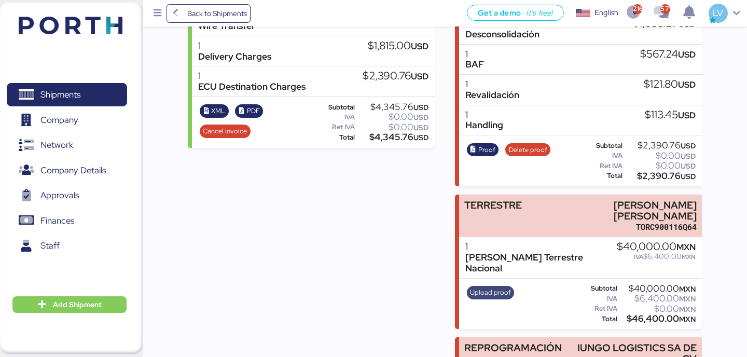
scroll to position [341, 0]
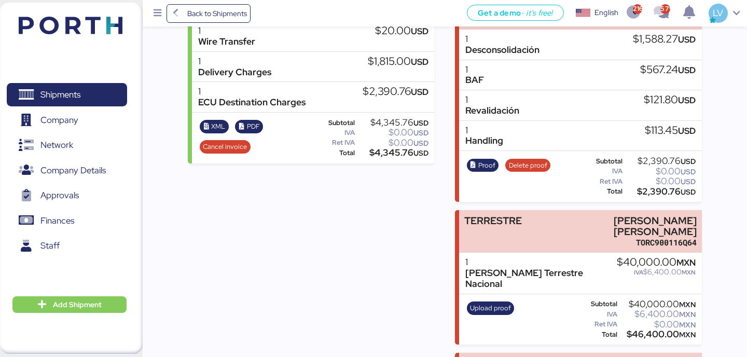
click at [486, 298] on div "Upload proof" at bounding box center [490, 319] width 54 height 43
click at [486, 302] on span "Upload proof" at bounding box center [490, 307] width 41 height 11
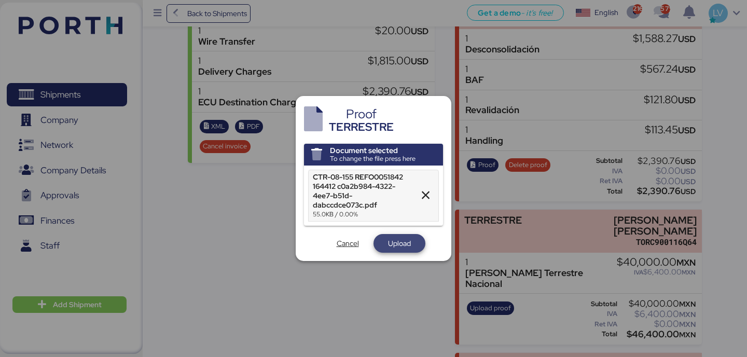
click at [412, 241] on span "Upload" at bounding box center [399, 243] width 35 height 15
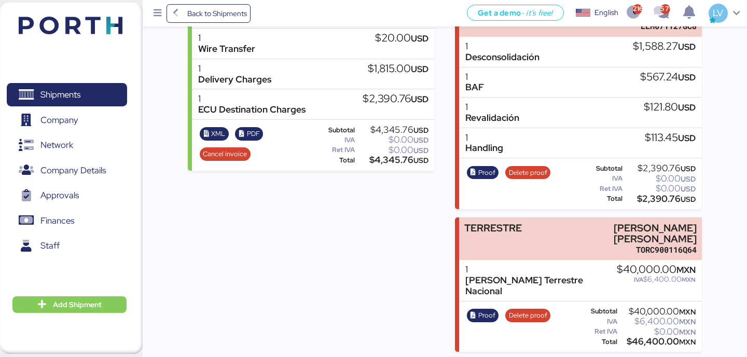
scroll to position [448, 0]
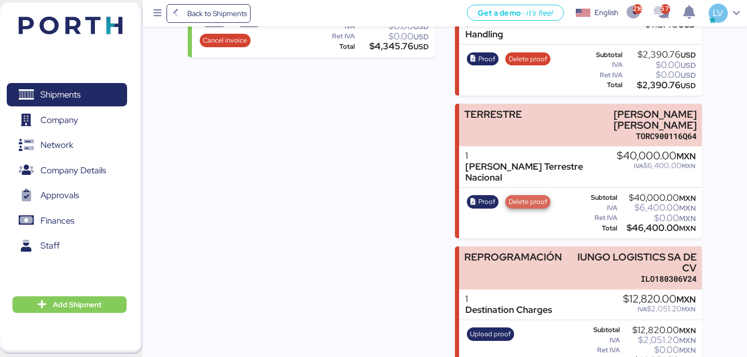
click at [541, 196] on span "Delete proof" at bounding box center [528, 201] width 38 height 11
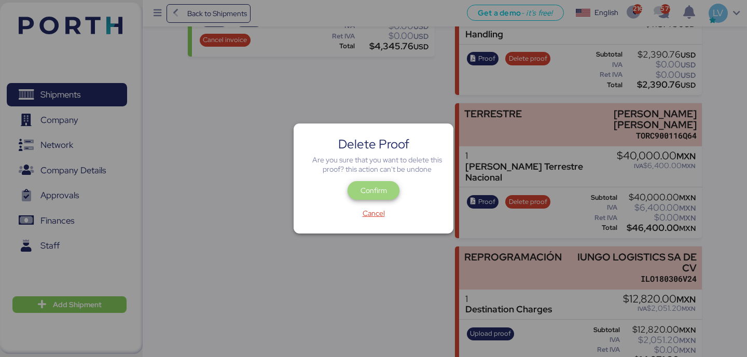
click at [384, 185] on span "Confirm" at bounding box center [374, 190] width 26 height 12
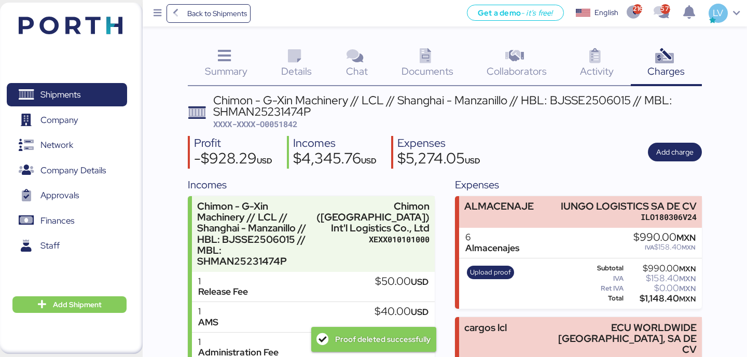
scroll to position [448, 0]
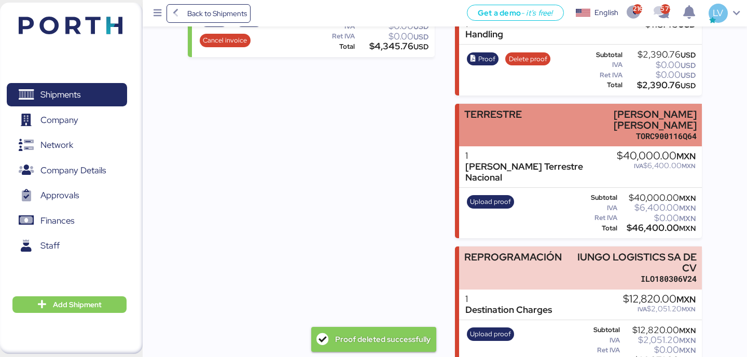
click at [572, 118] on div "[PERSON_NAME] [PERSON_NAME]" at bounding box center [627, 120] width 140 height 22
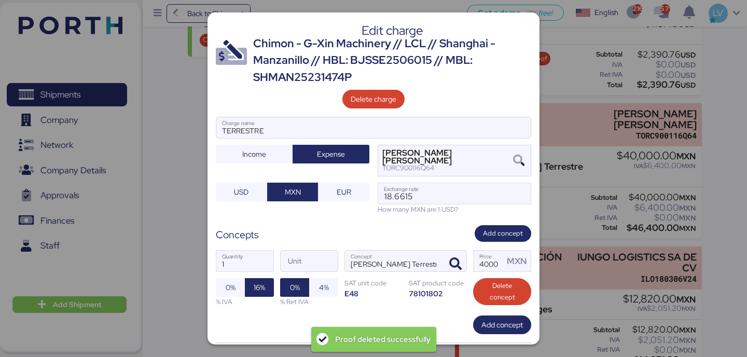
scroll to position [52, 0]
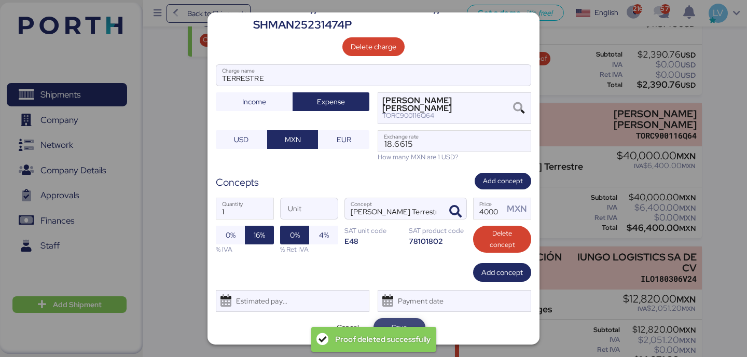
click at [405, 325] on span "Save" at bounding box center [400, 327] width 16 height 12
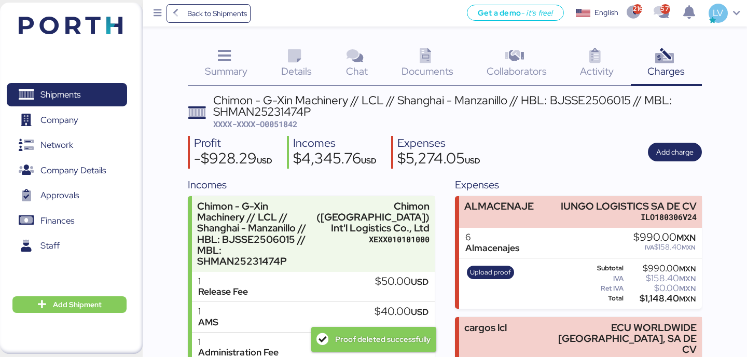
scroll to position [448, 0]
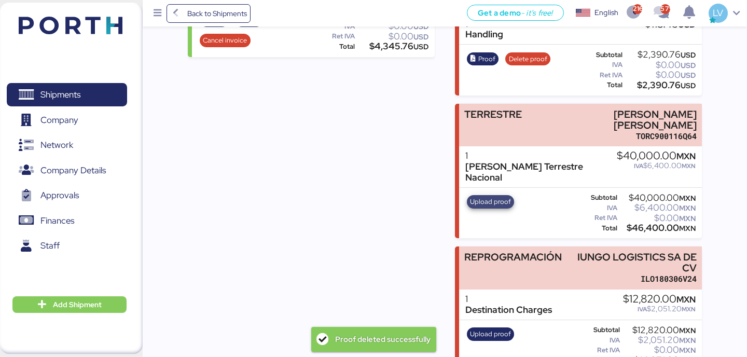
click at [500, 196] on span "Upload proof" at bounding box center [490, 201] width 41 height 11
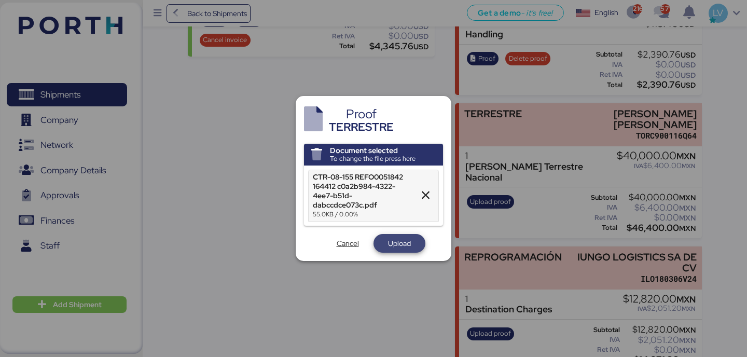
click at [398, 242] on span "Upload" at bounding box center [399, 243] width 23 height 12
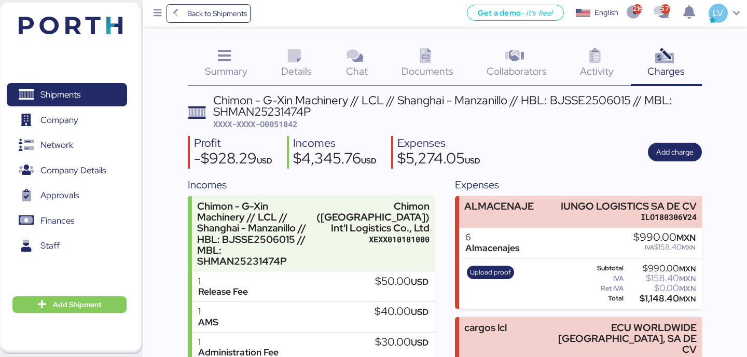
click at [281, 122] on span "XXXX-XXXX-O0051842" at bounding box center [255, 124] width 84 height 10
copy span "O0051842"
click at [200, 4] on span "Back to Shipments" at bounding box center [208, 13] width 77 height 19
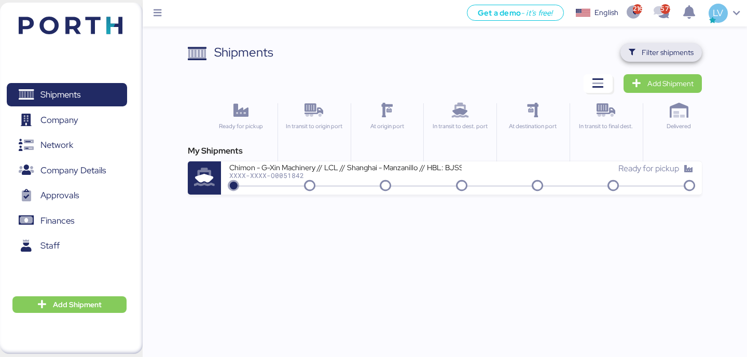
click at [647, 58] on span "Filter shipments" at bounding box center [668, 52] width 52 height 12
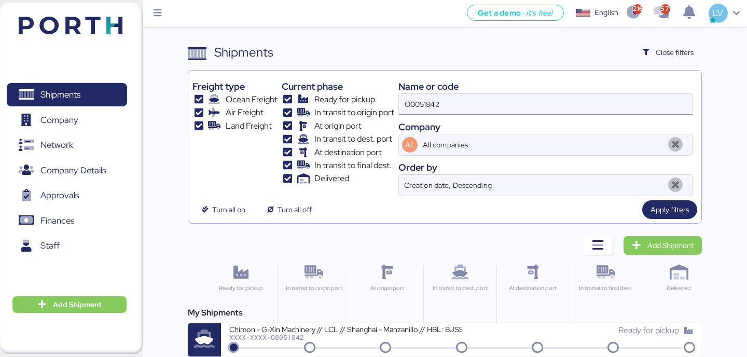
click at [529, 103] on input "O0051842" at bounding box center [546, 104] width 294 height 21
paste input "2019"
type input "O0052019"
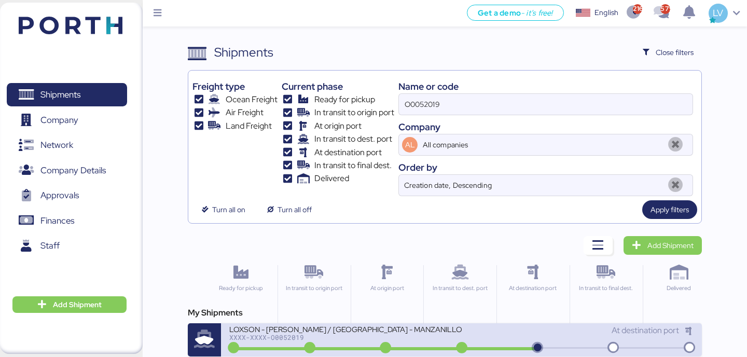
click at [316, 327] on div "LOXSON - [PERSON_NAME] / [GEOGRAPHIC_DATA] - MANZANILLO / MBL: ZIMUSNH22125853 …" at bounding box center [345, 328] width 232 height 9
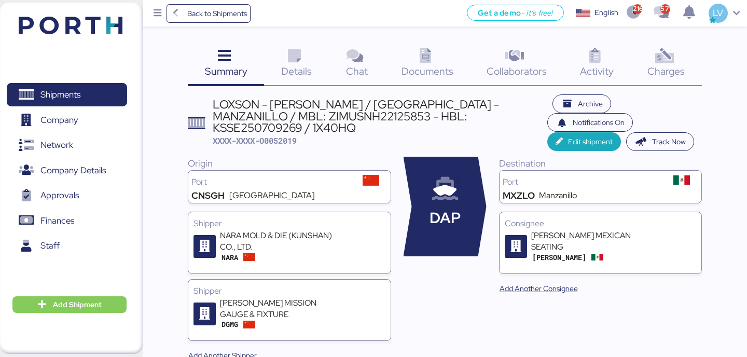
click at [687, 55] on div "Charges 0" at bounding box center [666, 64] width 71 height 43
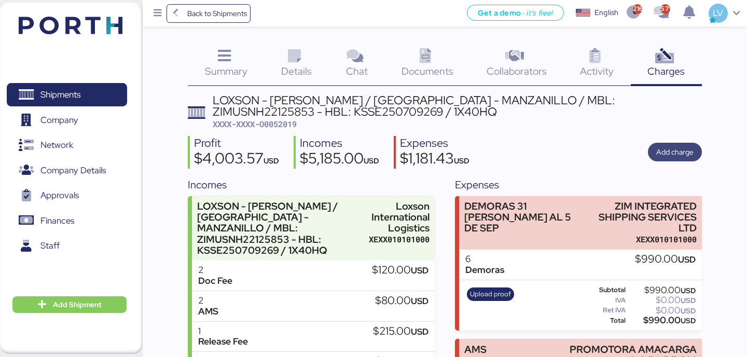
click at [686, 154] on span "Add charge" at bounding box center [674, 152] width 37 height 12
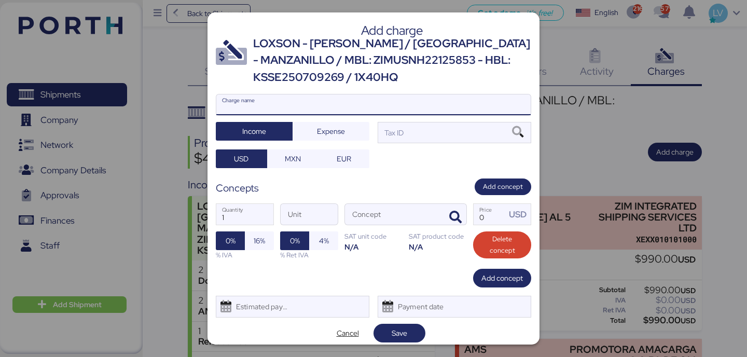
click at [387, 102] on input "Charge name" at bounding box center [373, 104] width 314 height 21
type input "TERRESTRE"
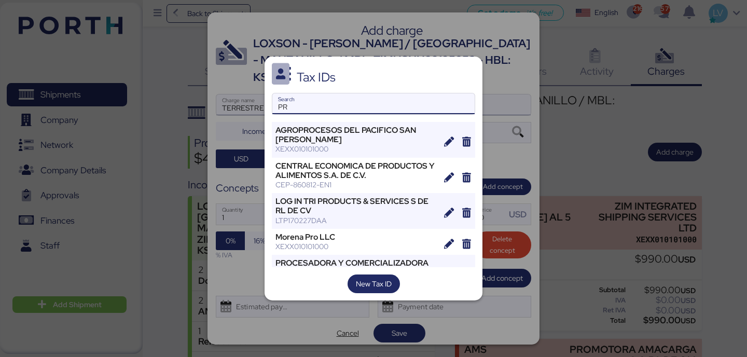
type input "P"
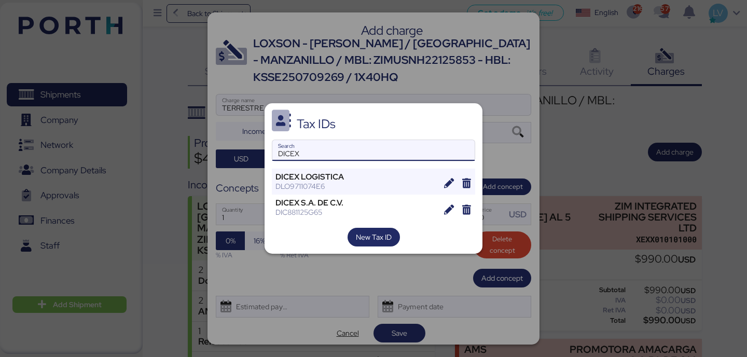
type input "DICEX"
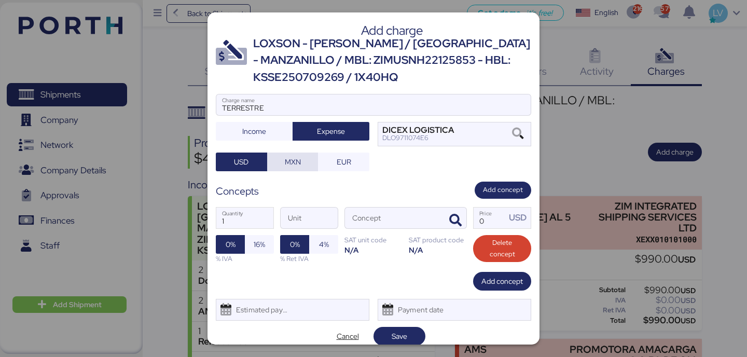
click at [298, 161] on span "MXN" at bounding box center [293, 162] width 16 height 12
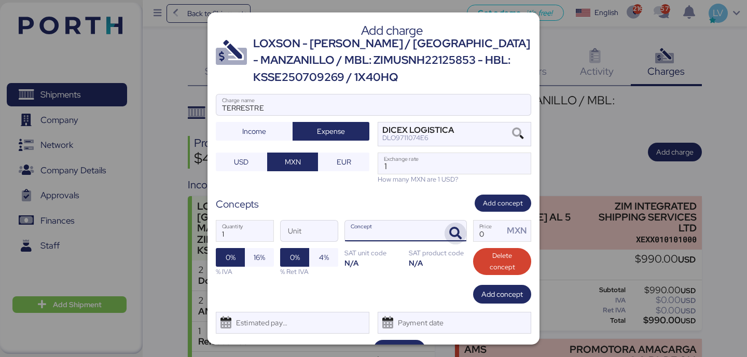
click at [465, 233] on span "button" at bounding box center [456, 234] width 22 height 22
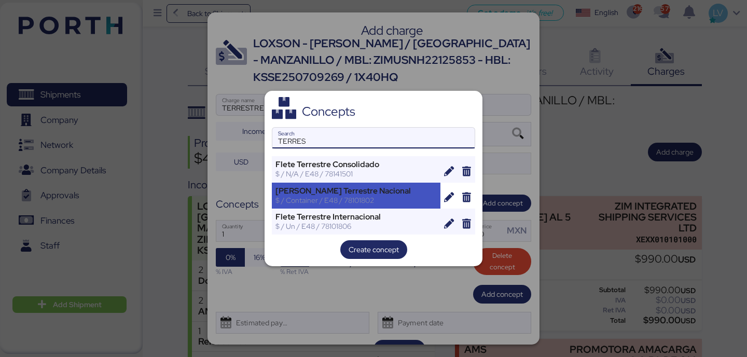
type input "TERRES"
click at [397, 205] on div "Flete Terrestre Nacional $ / Container / E48 / 78101802" at bounding box center [356, 196] width 169 height 26
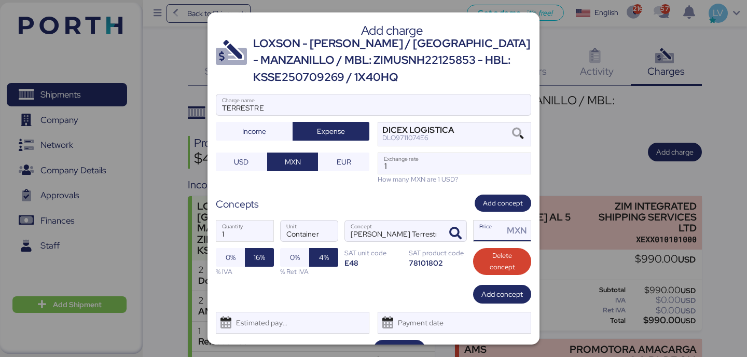
click at [486, 231] on input "Price MXN" at bounding box center [489, 230] width 30 height 21
paste input "0052019"
click at [474, 217] on div "1 Quantity Container Unit [PERSON_NAME] Terrestre Nacional Concept 52019 Price …" at bounding box center [373, 248] width 315 height 73
click at [492, 230] on input "52019" at bounding box center [489, 230] width 30 height 21
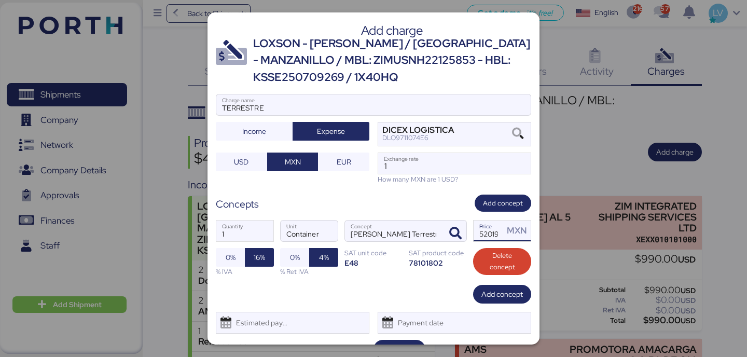
click at [492, 230] on input "52019" at bounding box center [489, 230] width 30 height 21
paste input "81000.00"
type input "81000"
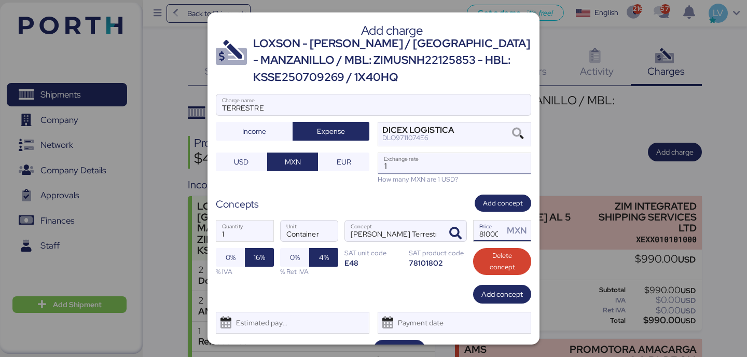
click at [434, 165] on input "1" at bounding box center [454, 163] width 153 height 21
paste input "8.6615"
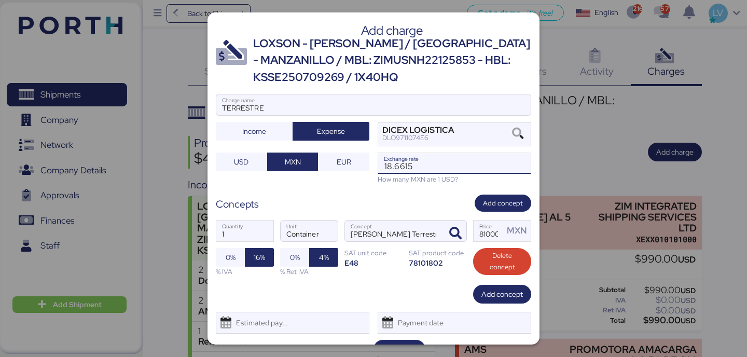
type input "18.6615"
click at [407, 205] on div "Concepts Add concept" at bounding box center [373, 203] width 315 height 17
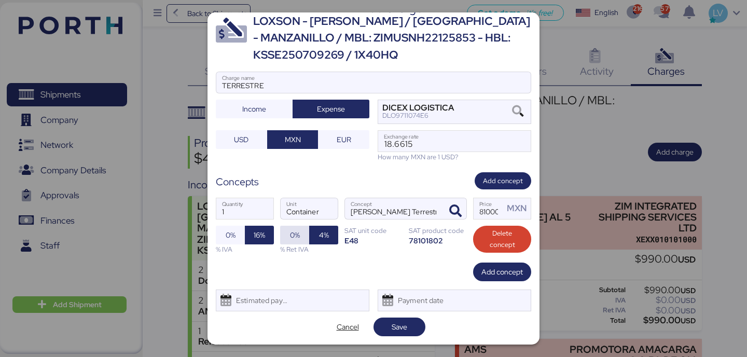
click at [289, 241] on span "0%" at bounding box center [294, 235] width 12 height 15
click at [406, 326] on span "Save" at bounding box center [400, 327] width 16 height 12
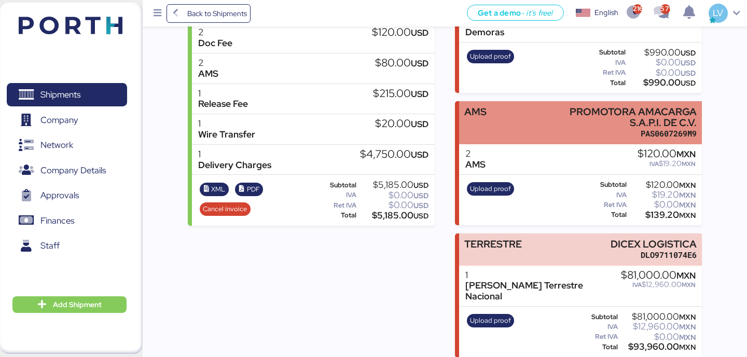
scroll to position [357, 0]
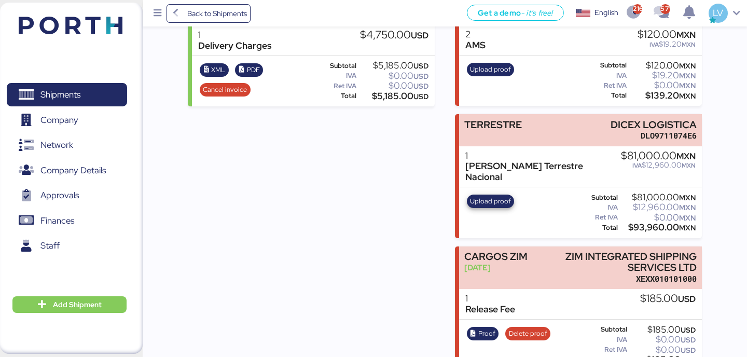
click at [487, 191] on div "Upload proof" at bounding box center [490, 212] width 54 height 43
click at [487, 196] on span "Upload proof" at bounding box center [490, 201] width 41 height 11
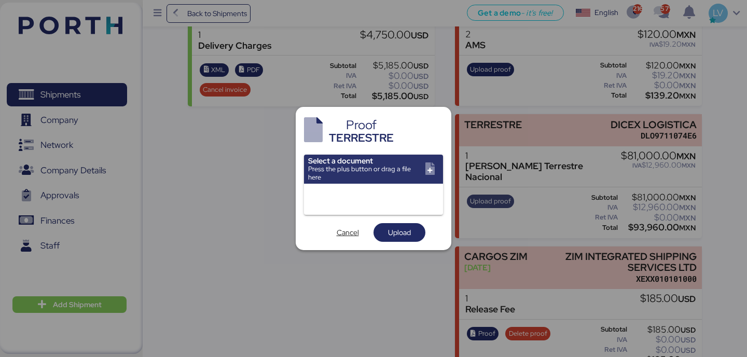
scroll to position [0, 0]
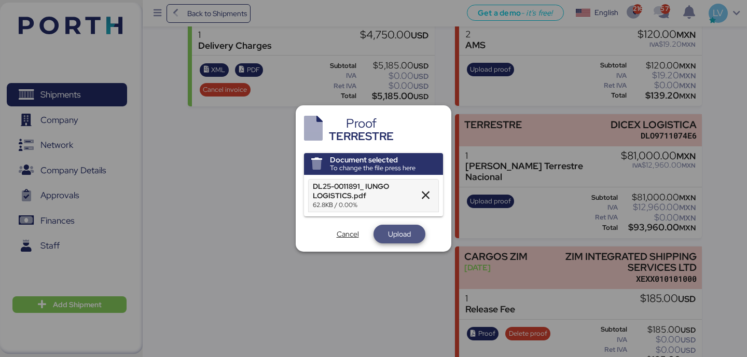
click at [406, 242] on span "Upload" at bounding box center [399, 234] width 52 height 19
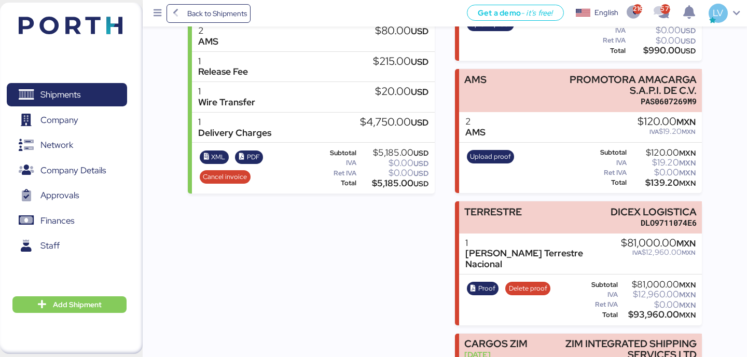
scroll to position [284, 0]
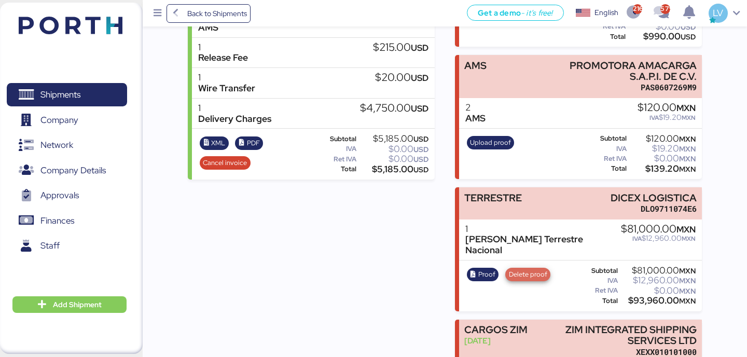
click at [534, 269] on span "Delete proof" at bounding box center [528, 274] width 38 height 11
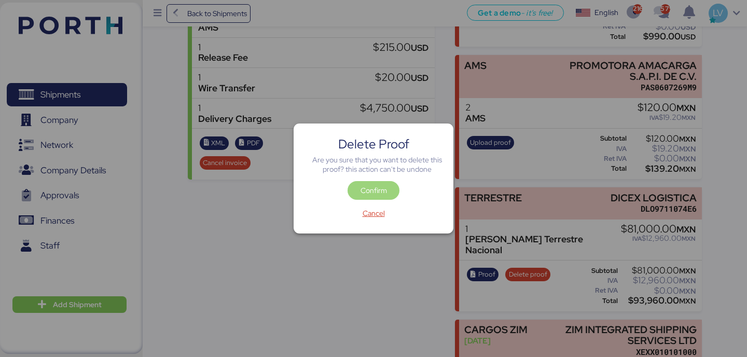
click at [383, 190] on span "Confirm" at bounding box center [374, 190] width 26 height 12
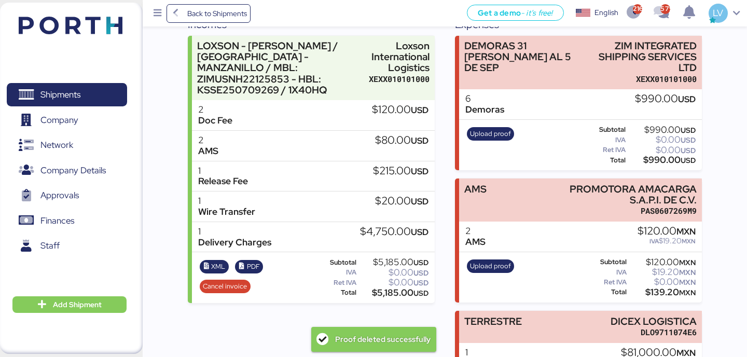
scroll to position [195, 0]
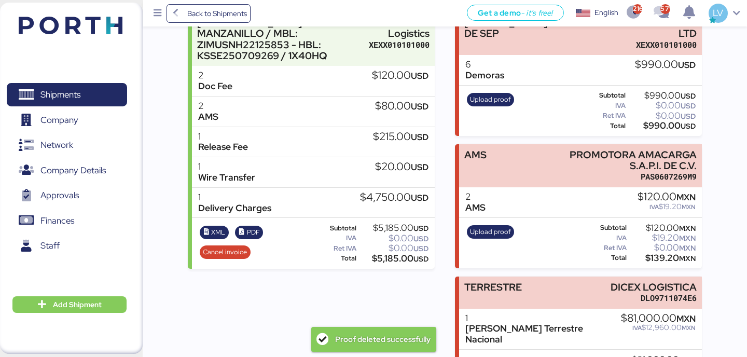
click at [557, 313] on div "1" at bounding box center [542, 318] width 155 height 11
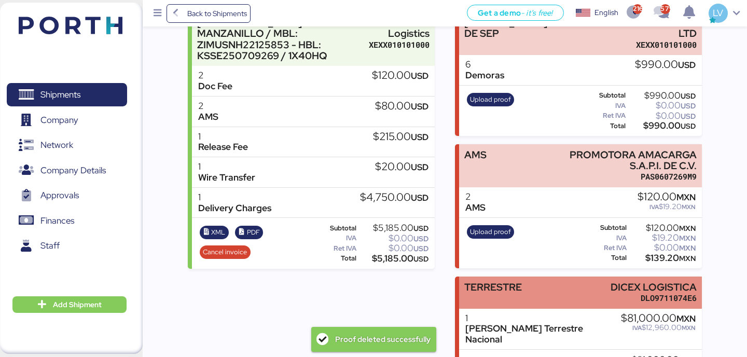
click at [564, 293] on div "TERRESTRE DICEX LOGISTICA DLO9711074E6" at bounding box center [580, 292] width 242 height 32
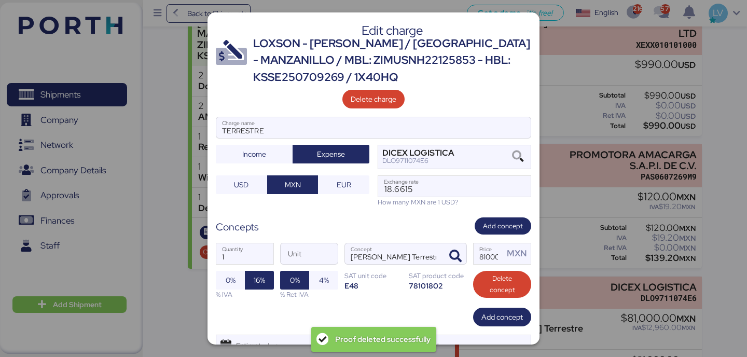
scroll to position [45, 0]
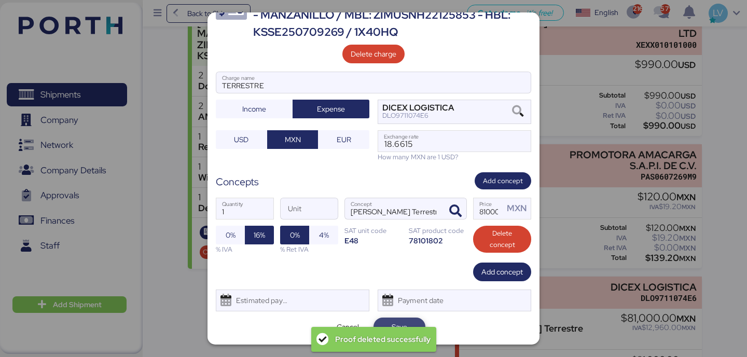
click at [394, 323] on span "Save" at bounding box center [400, 327] width 16 height 12
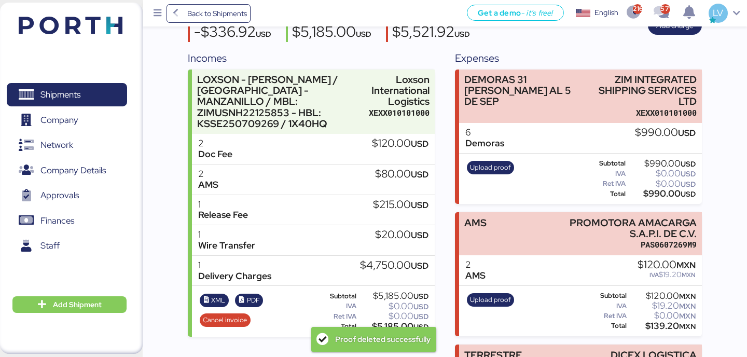
scroll to position [357, 0]
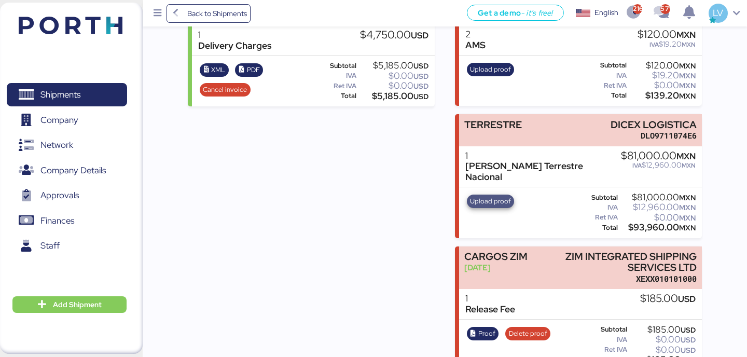
click at [479, 196] on span "Upload proof" at bounding box center [490, 201] width 41 height 11
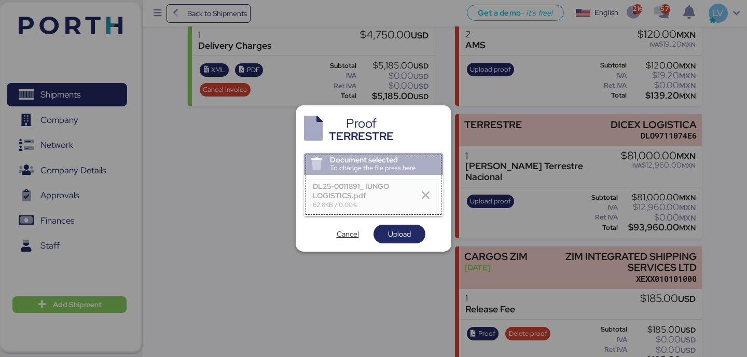
click at [381, 247] on div "Proof TERRESTRE Document selected To change the file press here DL25-0011891_ I…" at bounding box center [374, 178] width 156 height 146
click at [386, 234] on span "Upload" at bounding box center [399, 234] width 35 height 15
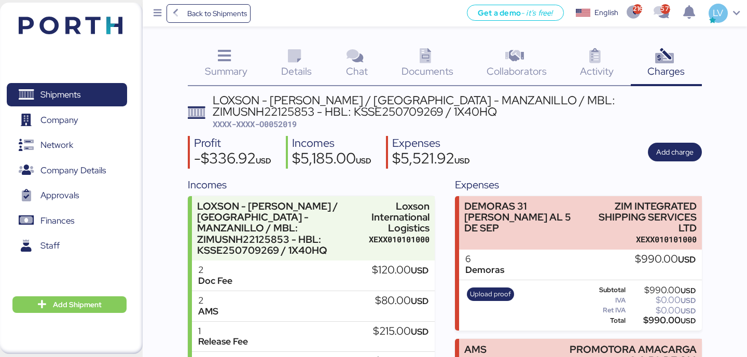
click at [290, 125] on span "XXXX-XXXX-O0052019" at bounding box center [255, 124] width 84 height 10
copy span "O0052019"
click at [274, 126] on span "XXXX-XXXX-O0052019" at bounding box center [255, 124] width 84 height 10
